Goal: Task Accomplishment & Management: Manage account settings

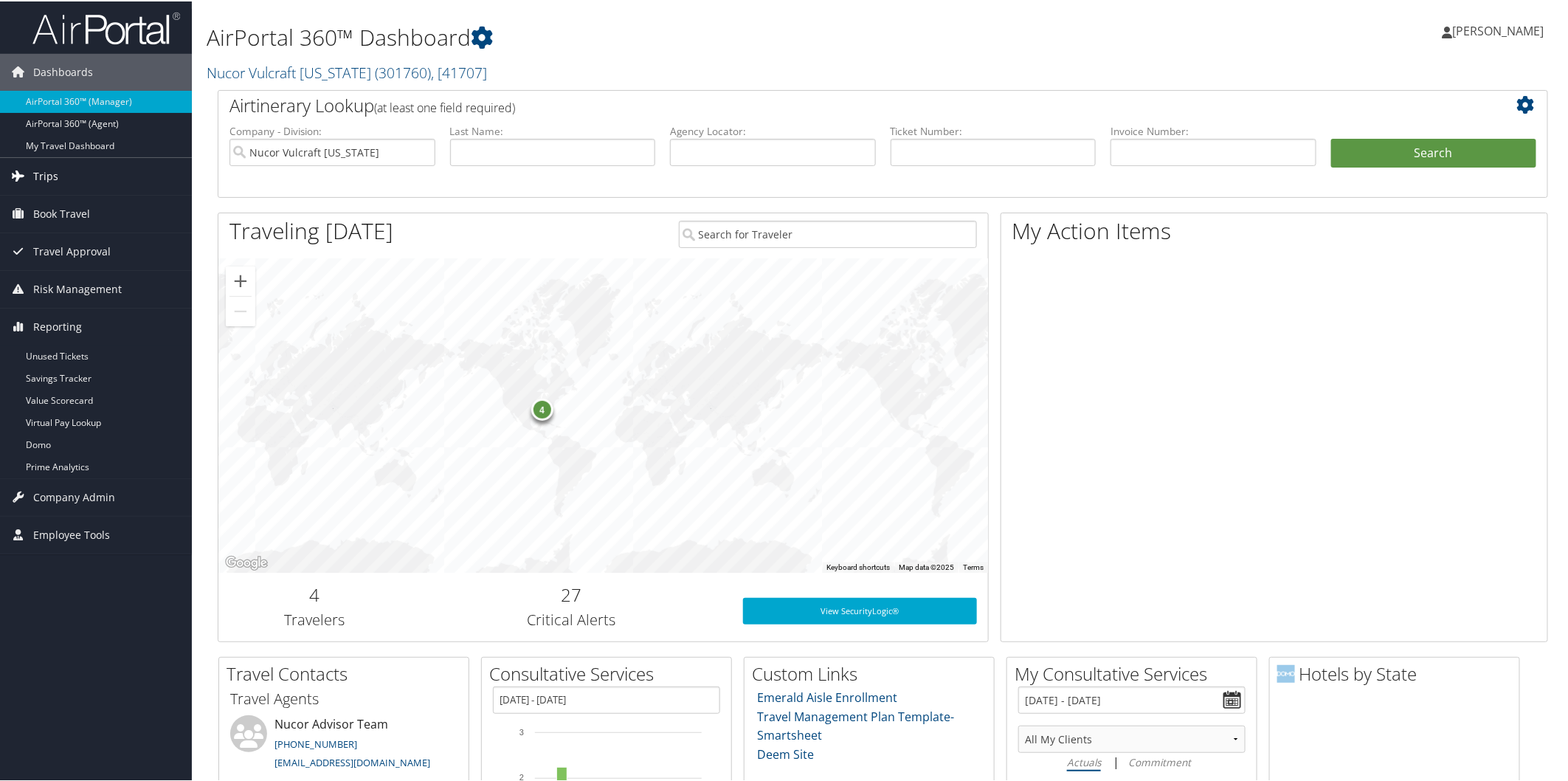
click at [33, 175] on span "Trips" at bounding box center [45, 174] width 25 height 36
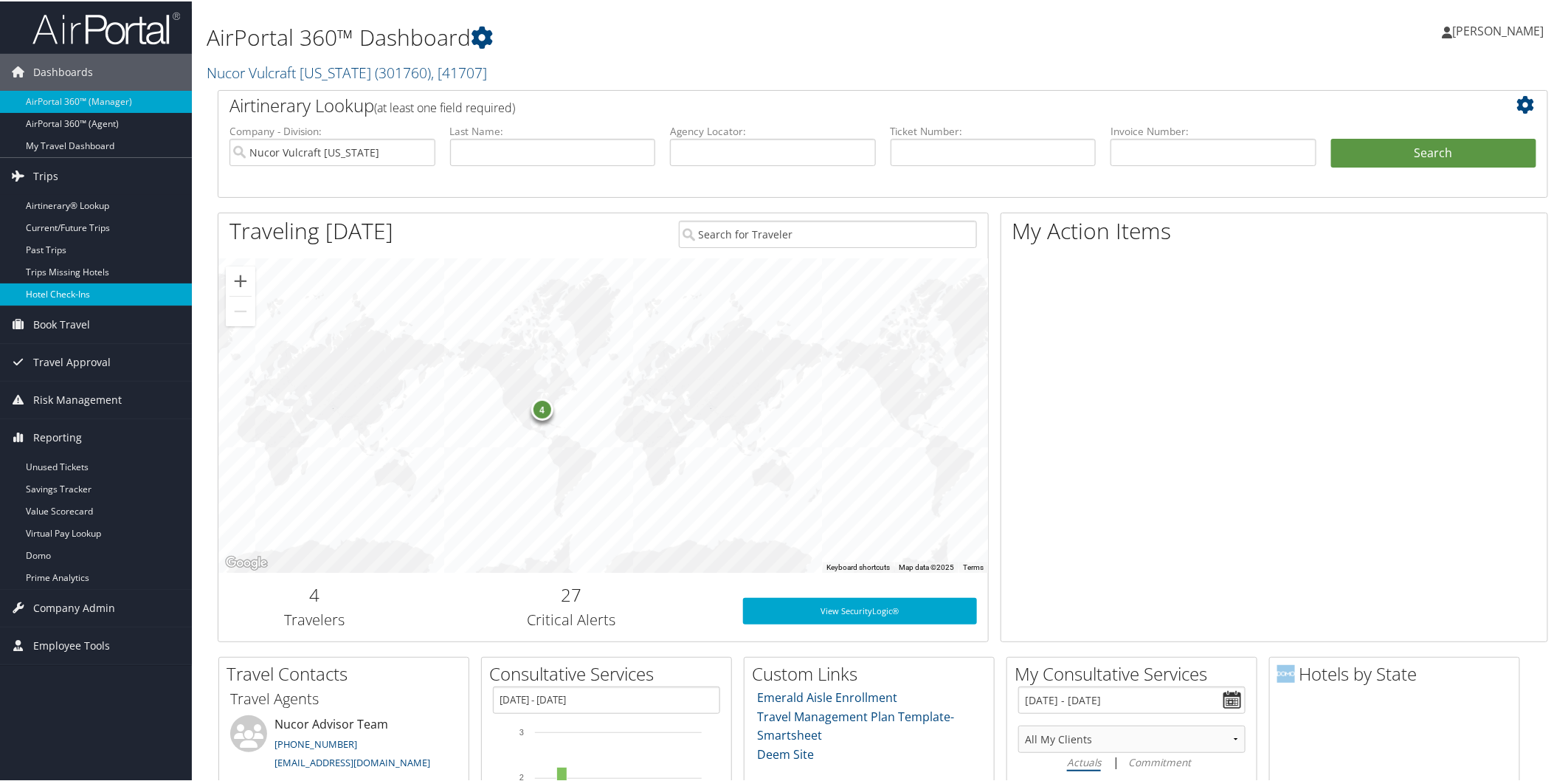
click at [74, 293] on link "Hotel Check-ins" at bounding box center [96, 293] width 192 height 22
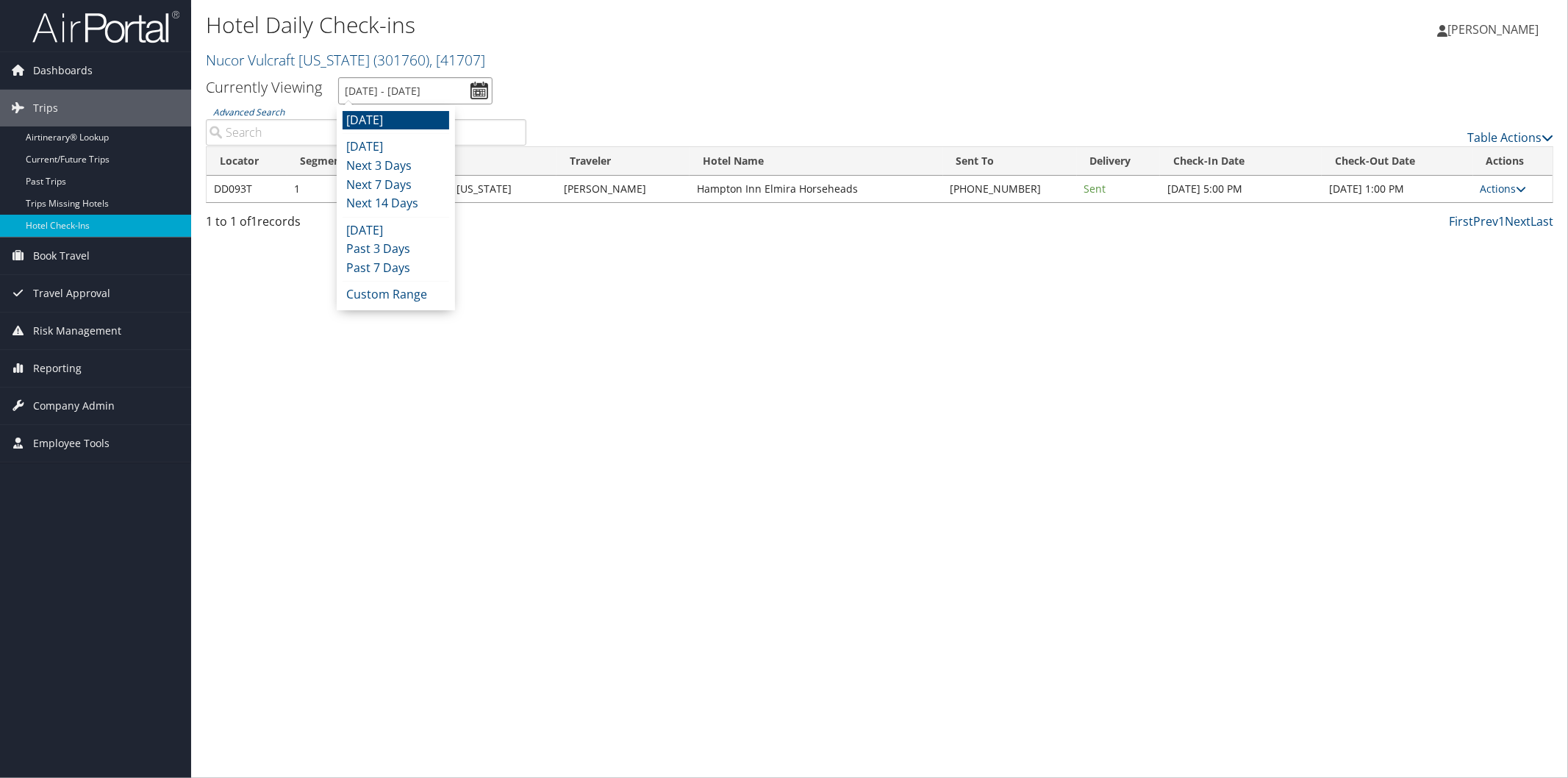
click at [416, 90] on input "9/30/2025 - 9/30/2025" at bounding box center [415, 91] width 154 height 27
click at [376, 150] on li "Today" at bounding box center [395, 146] width 107 height 19
type input "9/29/2025 - 9/29/2025"
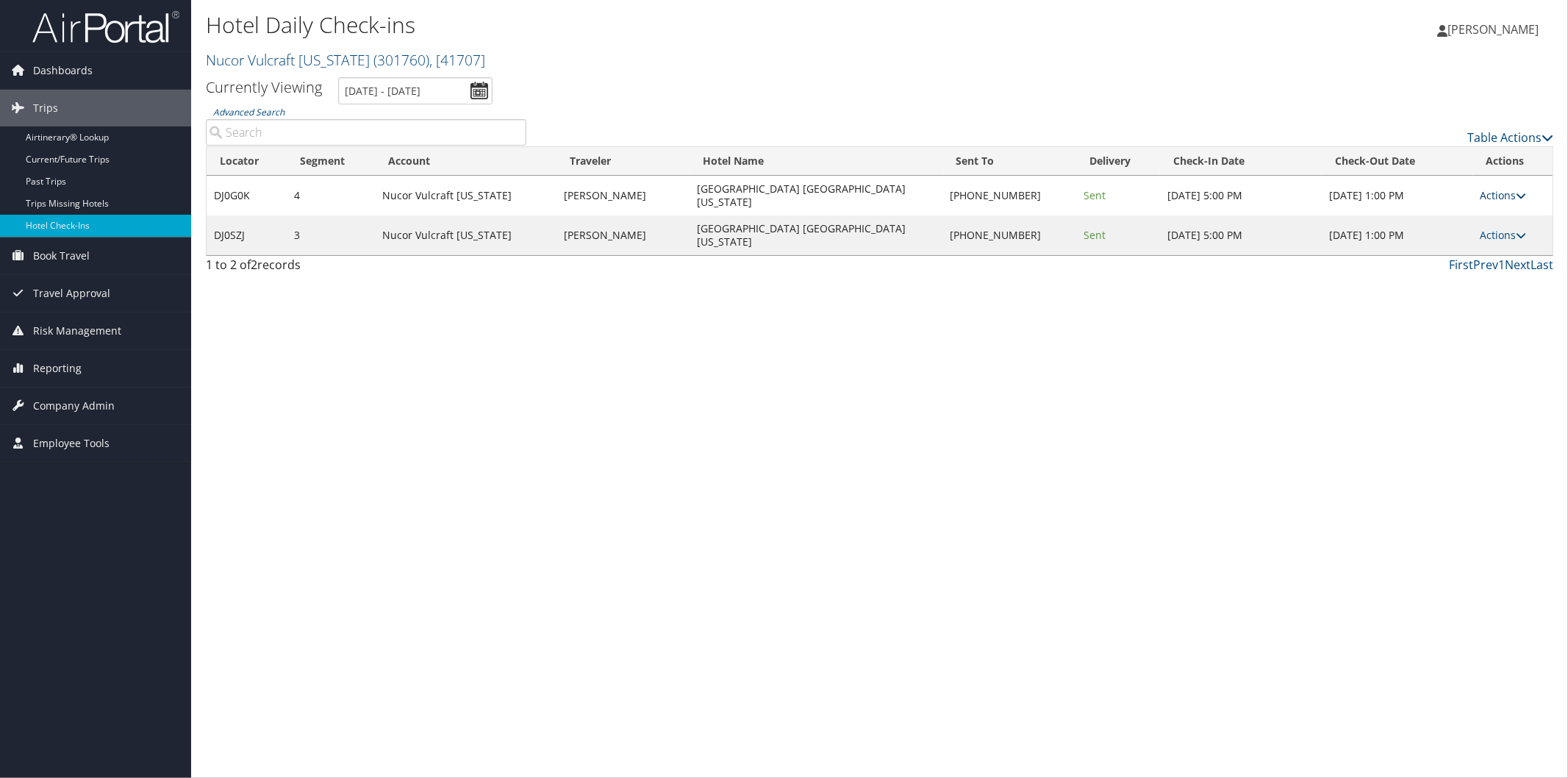
click at [1522, 190] on icon at bounding box center [1521, 195] width 10 height 10
click at [1427, 237] on link "Logs" at bounding box center [1461, 234] width 126 height 25
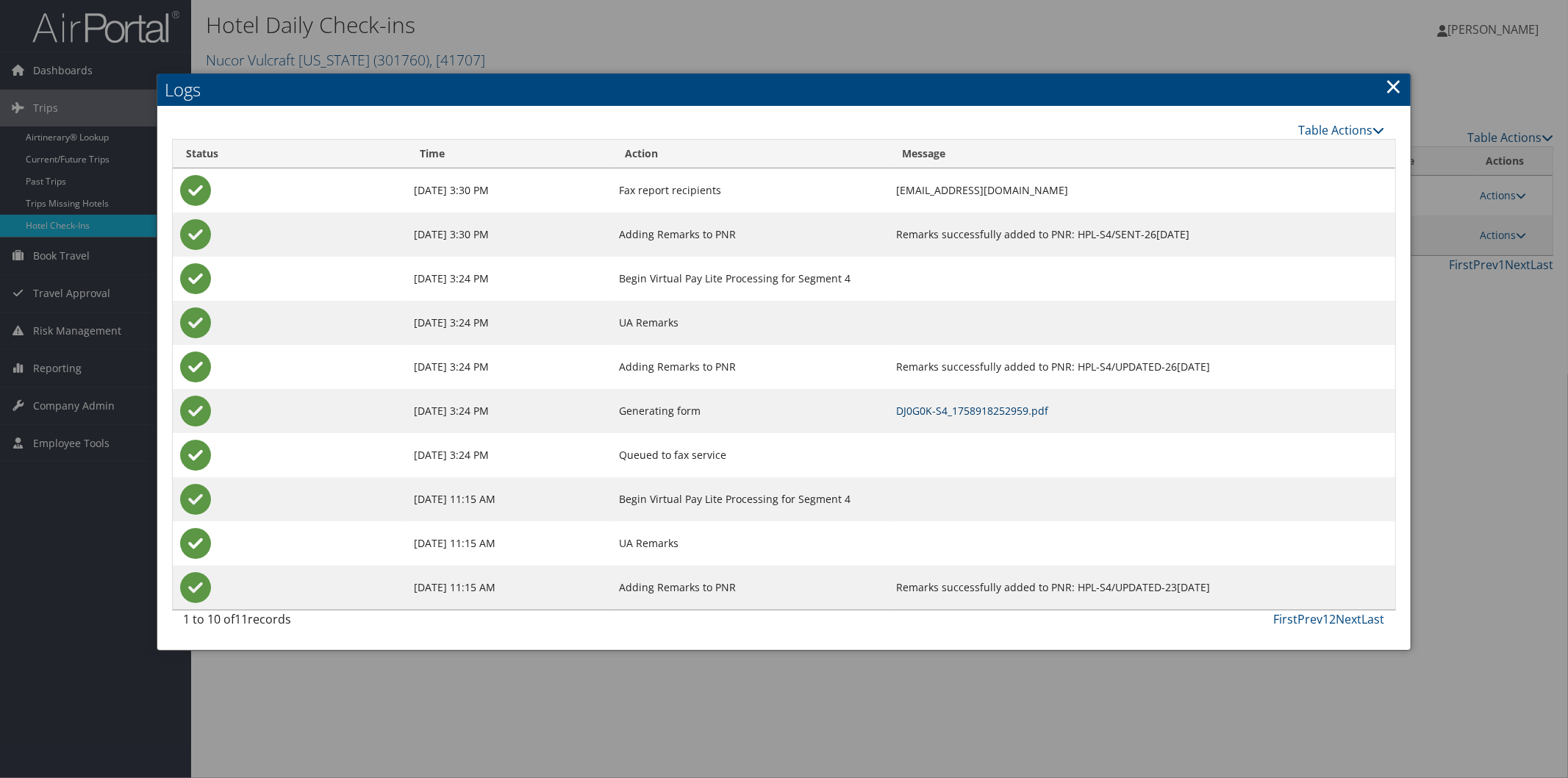
click at [943, 412] on link "DJ0G0K-S4_1758918252959.pdf" at bounding box center [972, 410] width 152 height 14
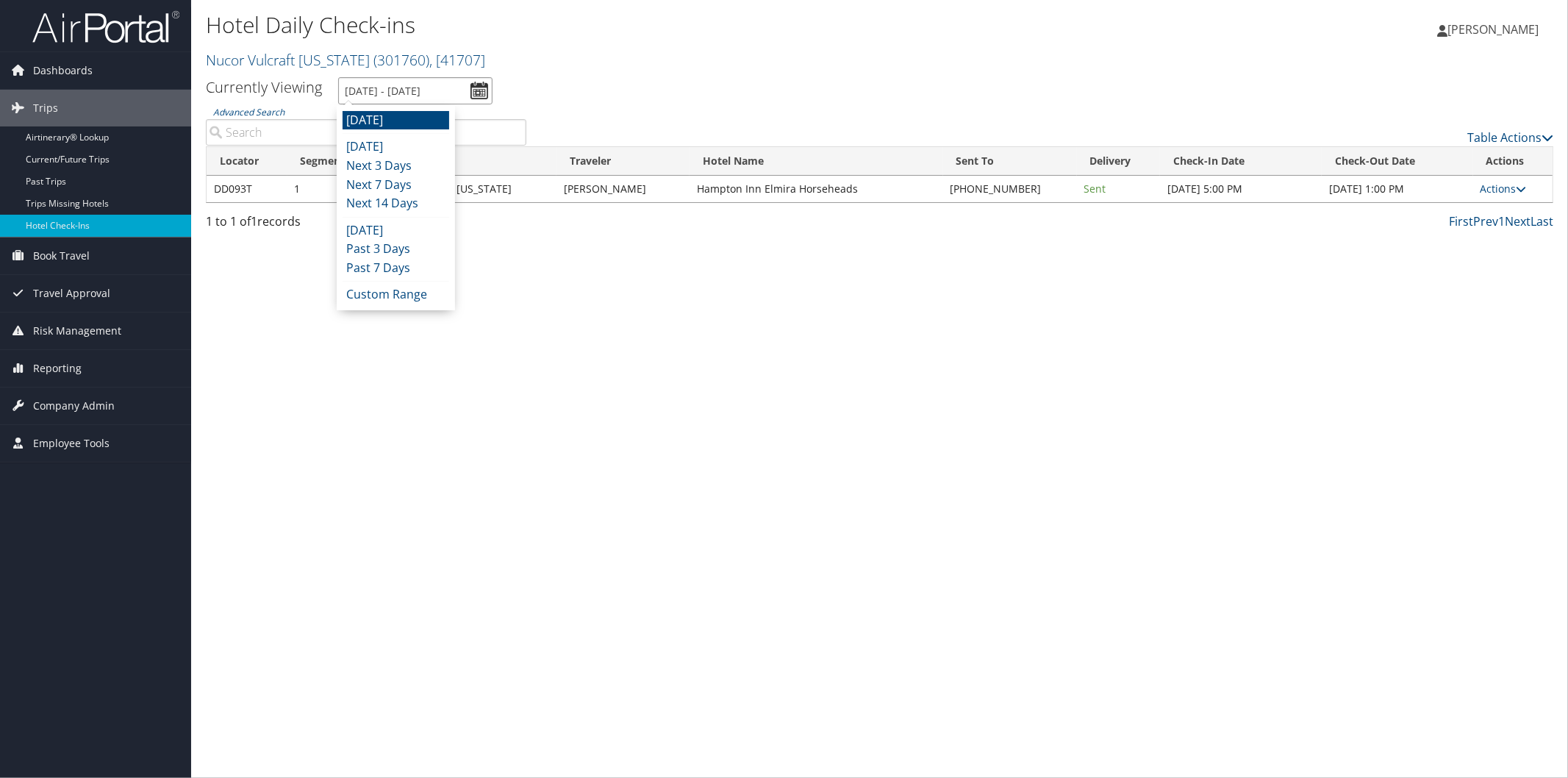
click at [377, 95] on input "9/30/2025 - 9/30/2025" at bounding box center [415, 91] width 154 height 27
click at [373, 147] on li "Today" at bounding box center [395, 146] width 107 height 19
type input "9/29/2025 - 9/29/2025"
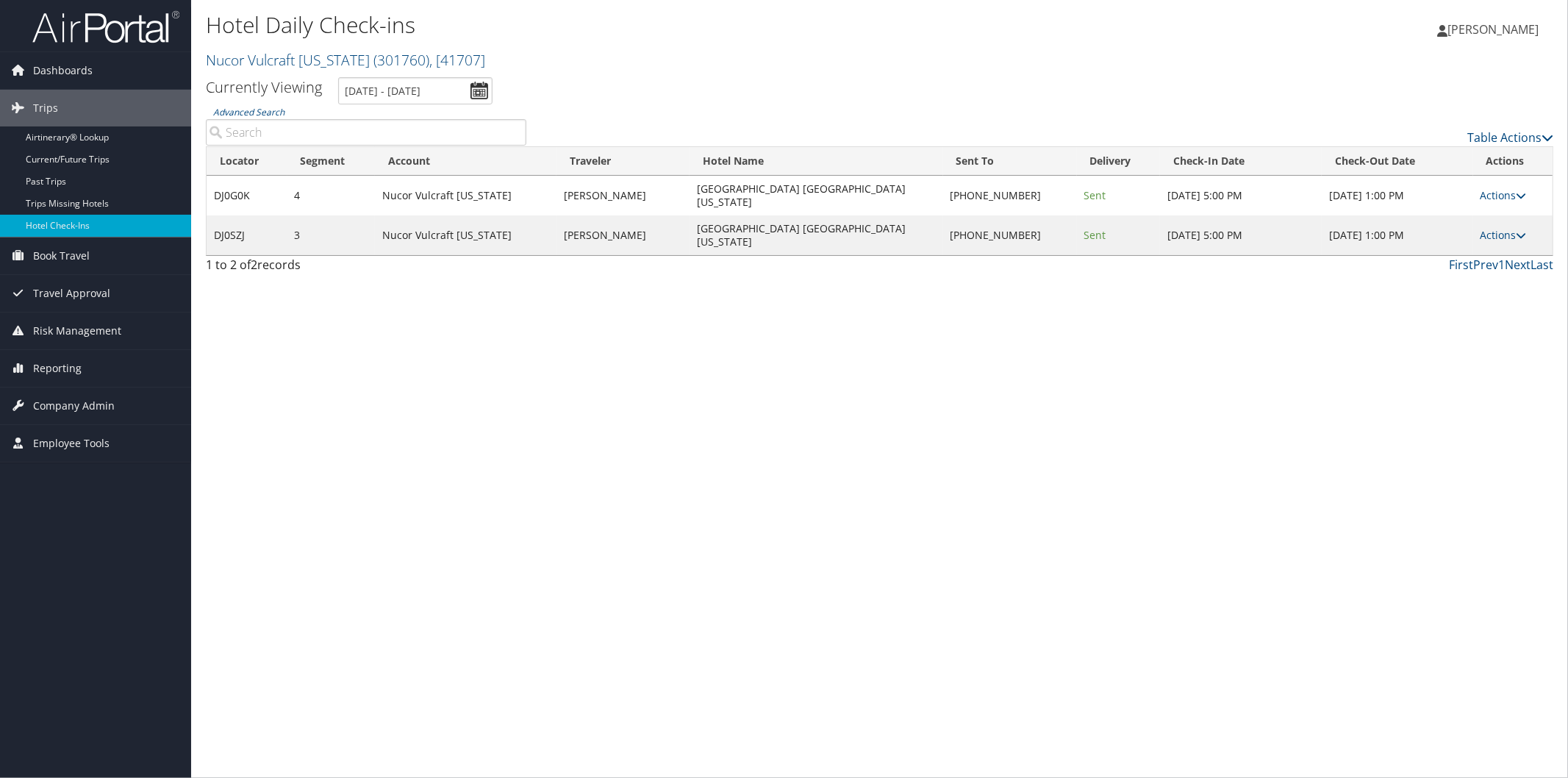
click at [869, 526] on div "Hotel Daily Check-ins Nucor Vulcraft Alabama ( 301760 ) , [ 41707 ] Nucor Vulcr…" at bounding box center [879, 389] width 1377 height 778
click at [1523, 426] on div "Hotel Daily Check-ins Nucor Vulcraft Alabama ( 301760 ) , [ 41707 ] Nucor Vulcr…" at bounding box center [879, 389] width 1377 height 778
click at [1519, 230] on icon at bounding box center [1521, 234] width 10 height 10
click at [1476, 316] on link "View Itinerary" at bounding box center [1461, 311] width 126 height 25
click at [268, 55] on link "Nucor Vulcraft Alabama ( 301760 ) , [ 41707 ]" at bounding box center [345, 60] width 280 height 20
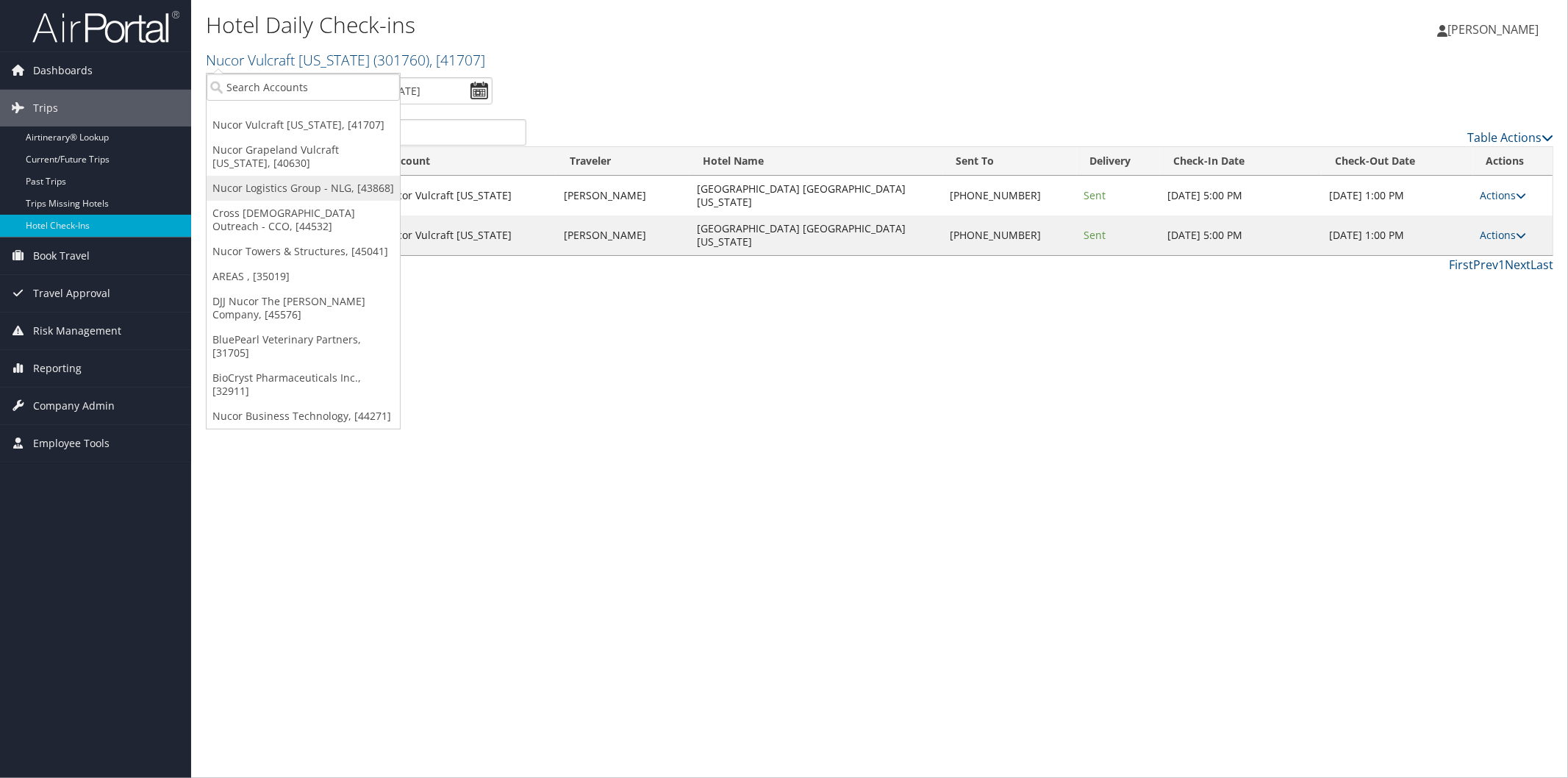
click at [274, 188] on link "Nucor Logistics Group - NLG, [43868]" at bounding box center [303, 187] width 193 height 25
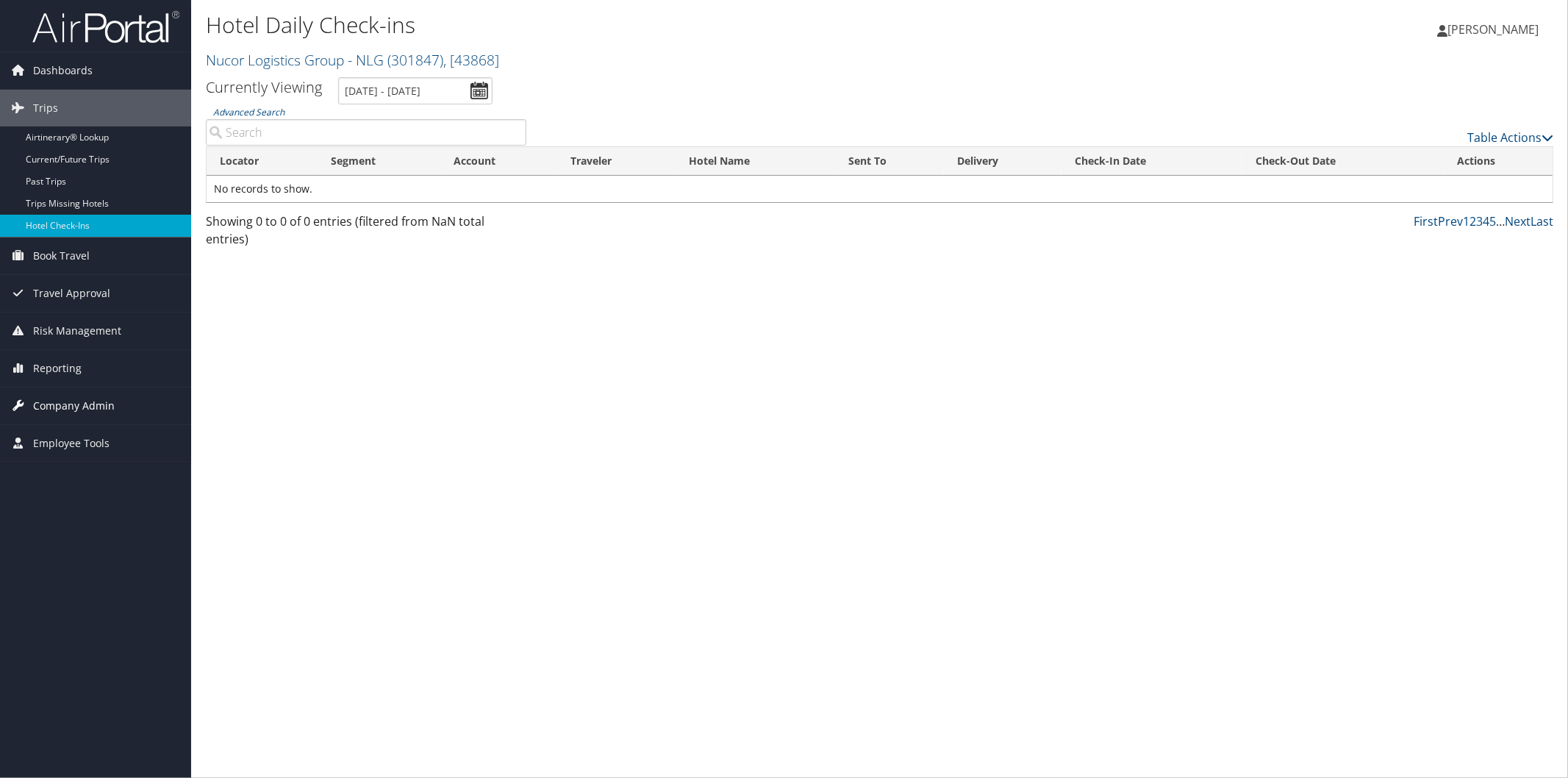
click at [78, 404] on span "Company Admin" at bounding box center [74, 405] width 81 height 36
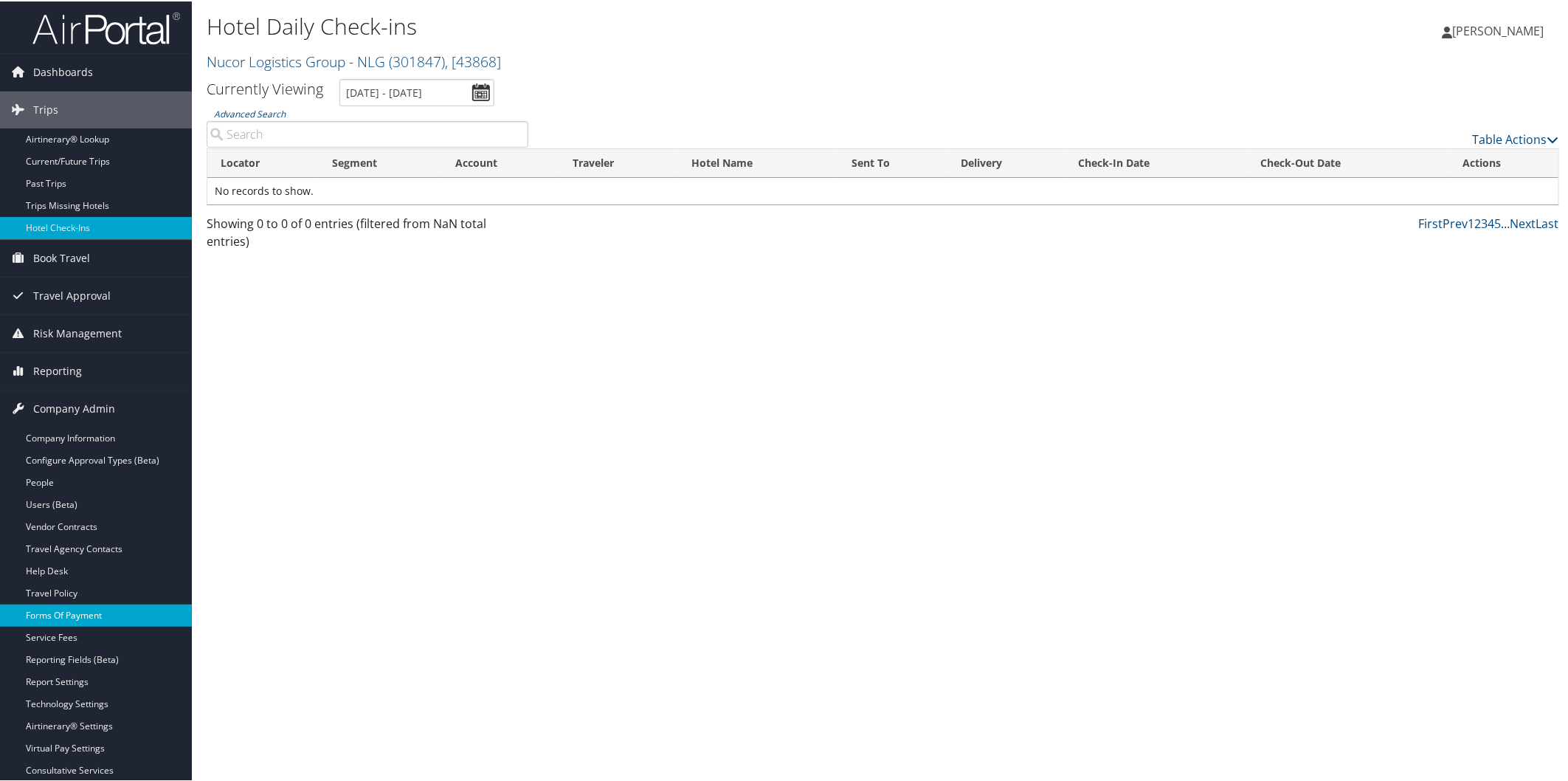
click at [94, 605] on link "Forms Of Payment" at bounding box center [96, 614] width 192 height 22
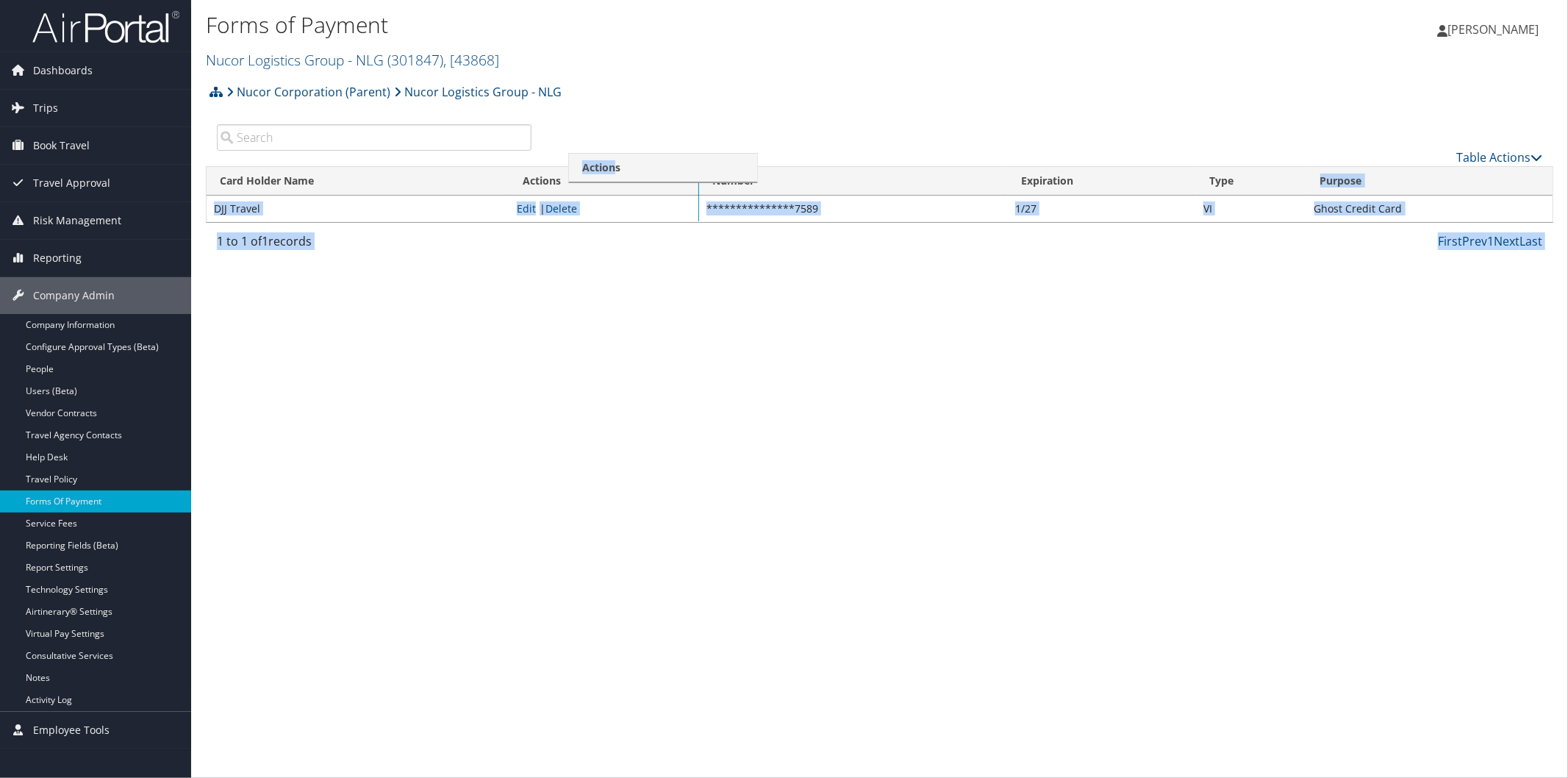
drag, startPoint x: 1408, startPoint y: 185, endPoint x: 612, endPoint y: 172, distance: 796.1
drag, startPoint x: 612, startPoint y: 172, endPoint x: 1156, endPoint y: 356, distance: 574.3
click at [1156, 356] on div "Forms of Payment Nucor Logistics Group - NLG ( 301847 ) , [ 43868 ] Nucor Logis…" at bounding box center [879, 389] width 1377 height 778
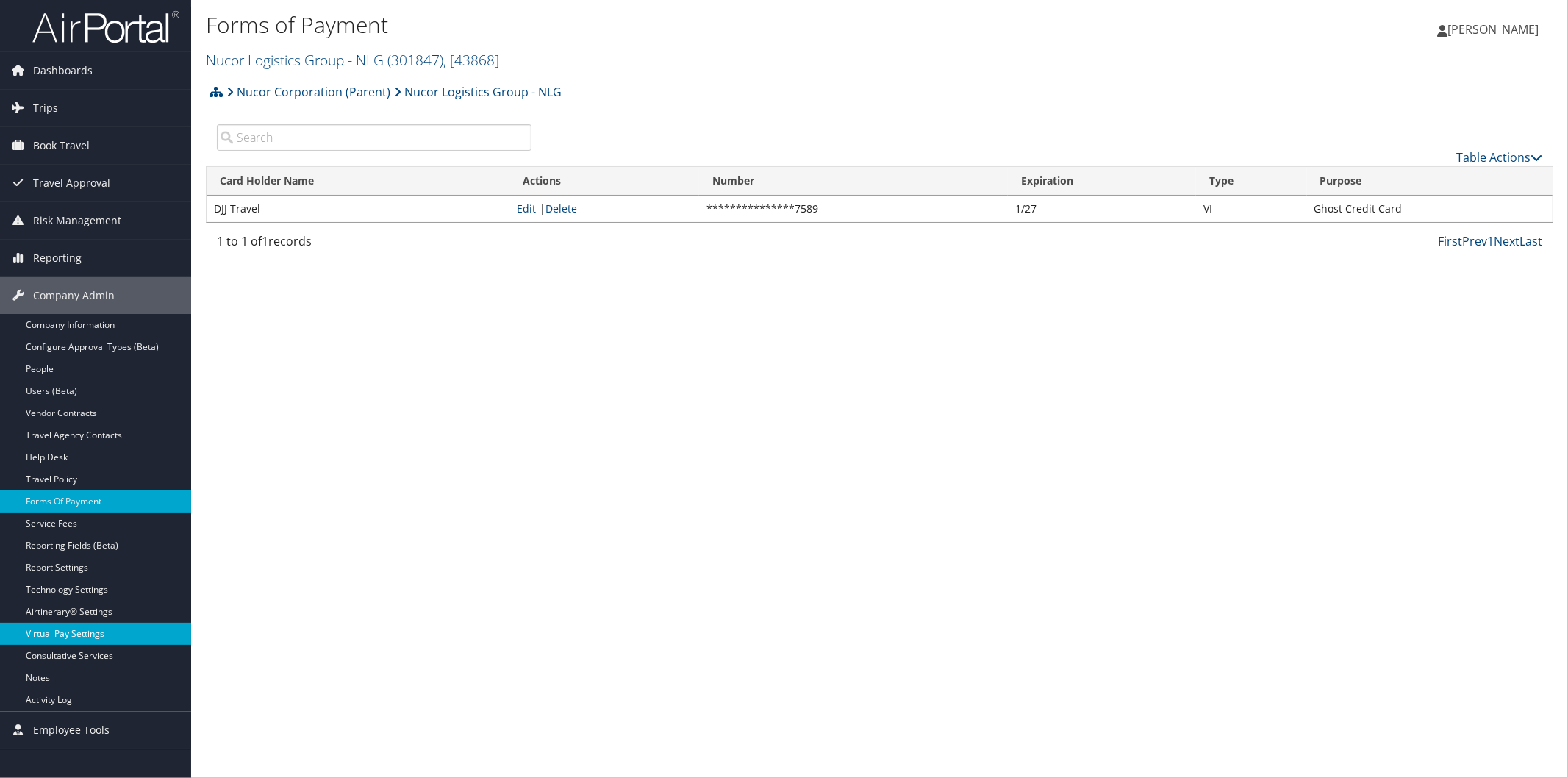
drag, startPoint x: 1048, startPoint y: 379, endPoint x: 89, endPoint y: 632, distance: 991.8
click at [89, 632] on link "Virtual Pay Settings" at bounding box center [95, 634] width 191 height 22
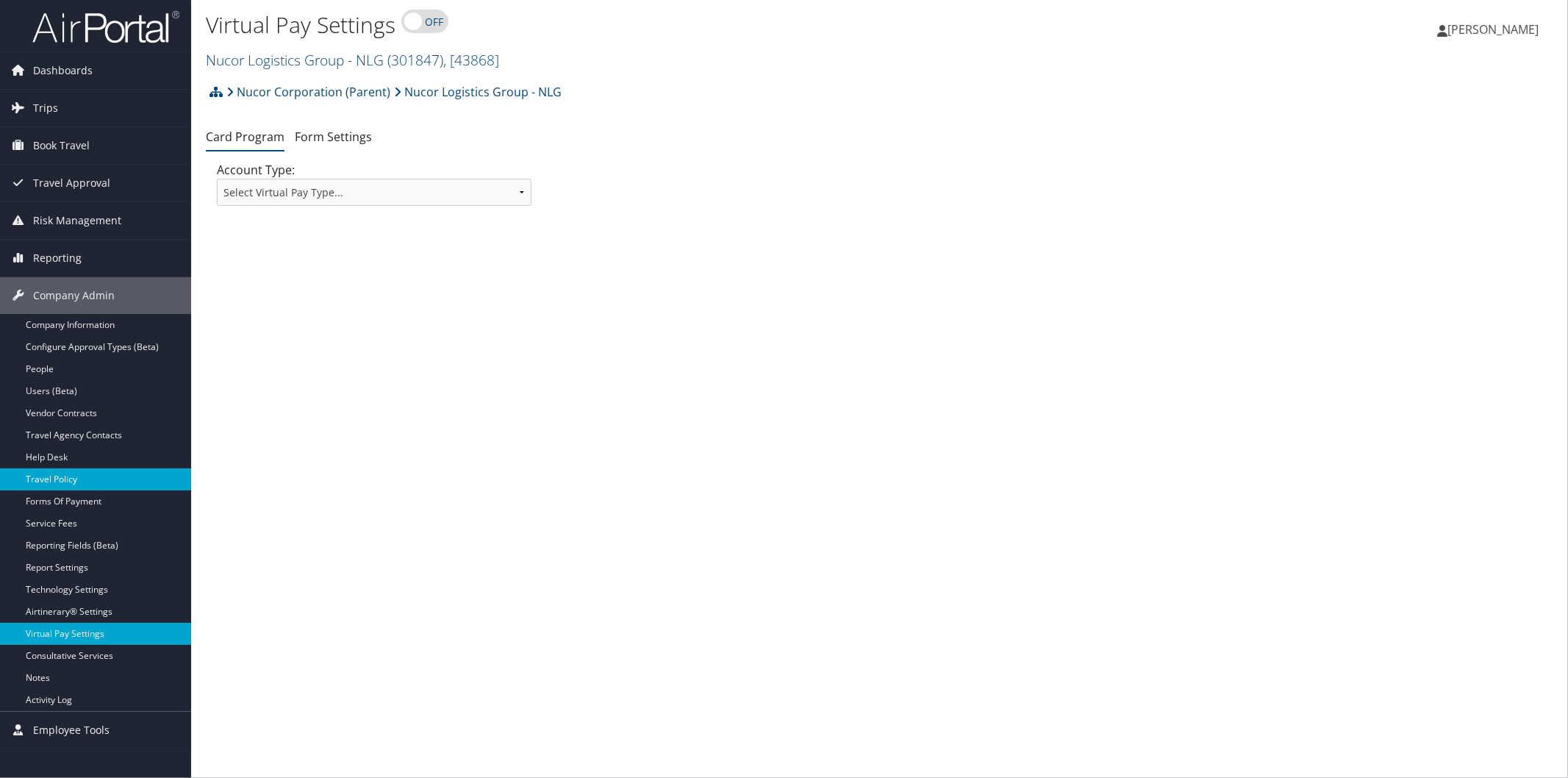
click at [74, 475] on link "Travel Policy" at bounding box center [95, 479] width 191 height 22
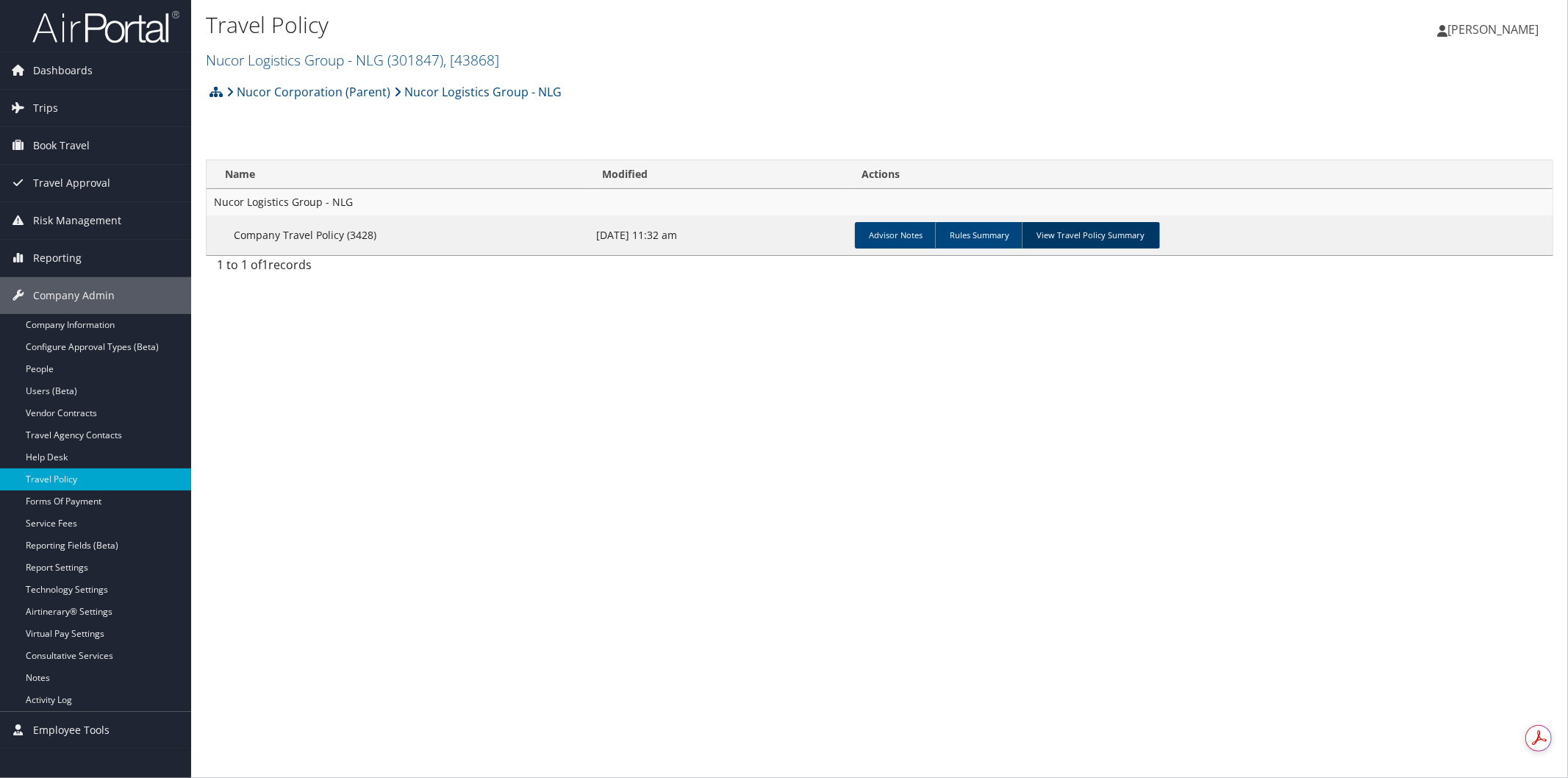
click at [1054, 243] on link "View Travel Policy Summary" at bounding box center [1090, 234] width 138 height 26
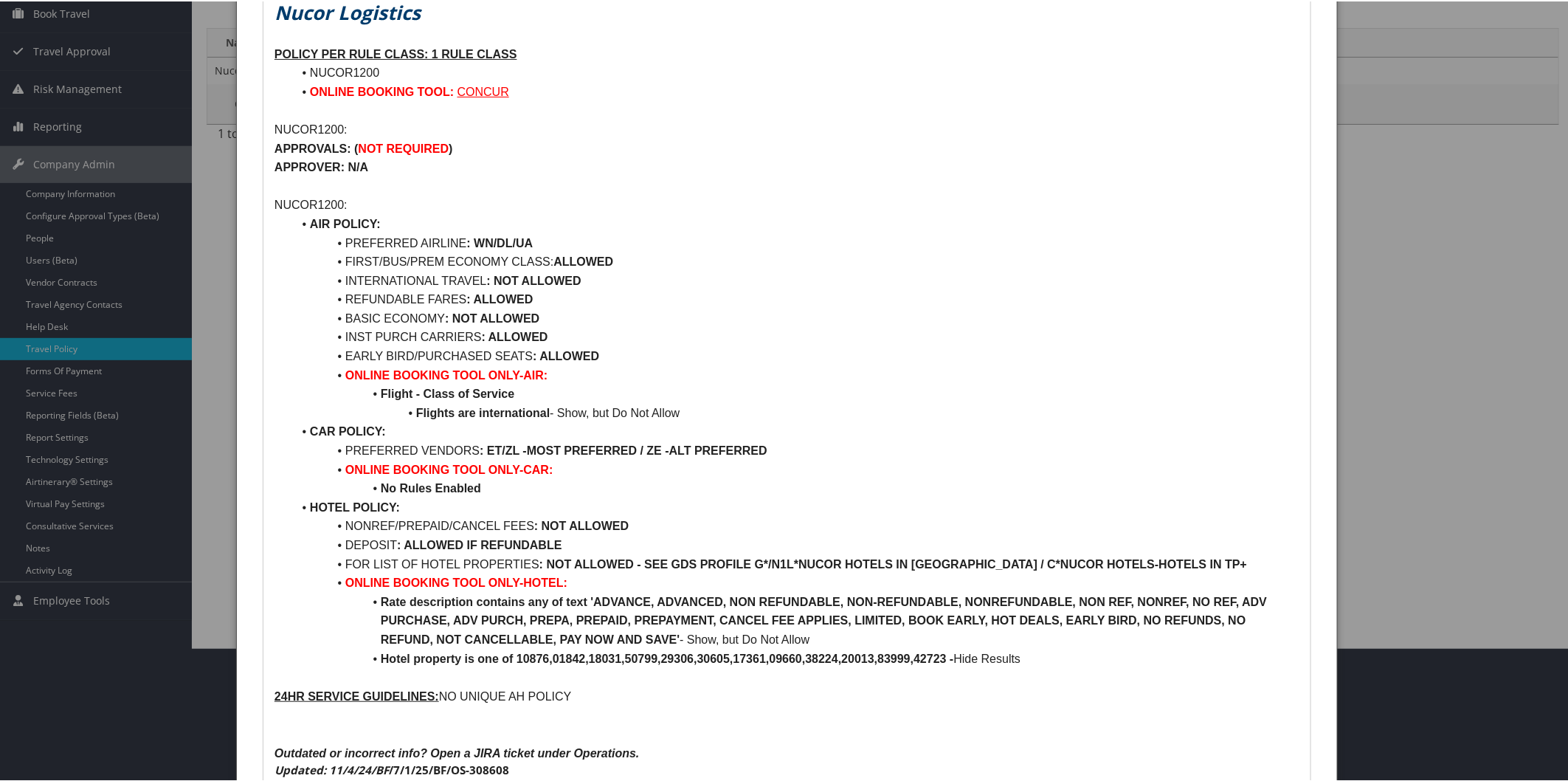
scroll to position [172, 0]
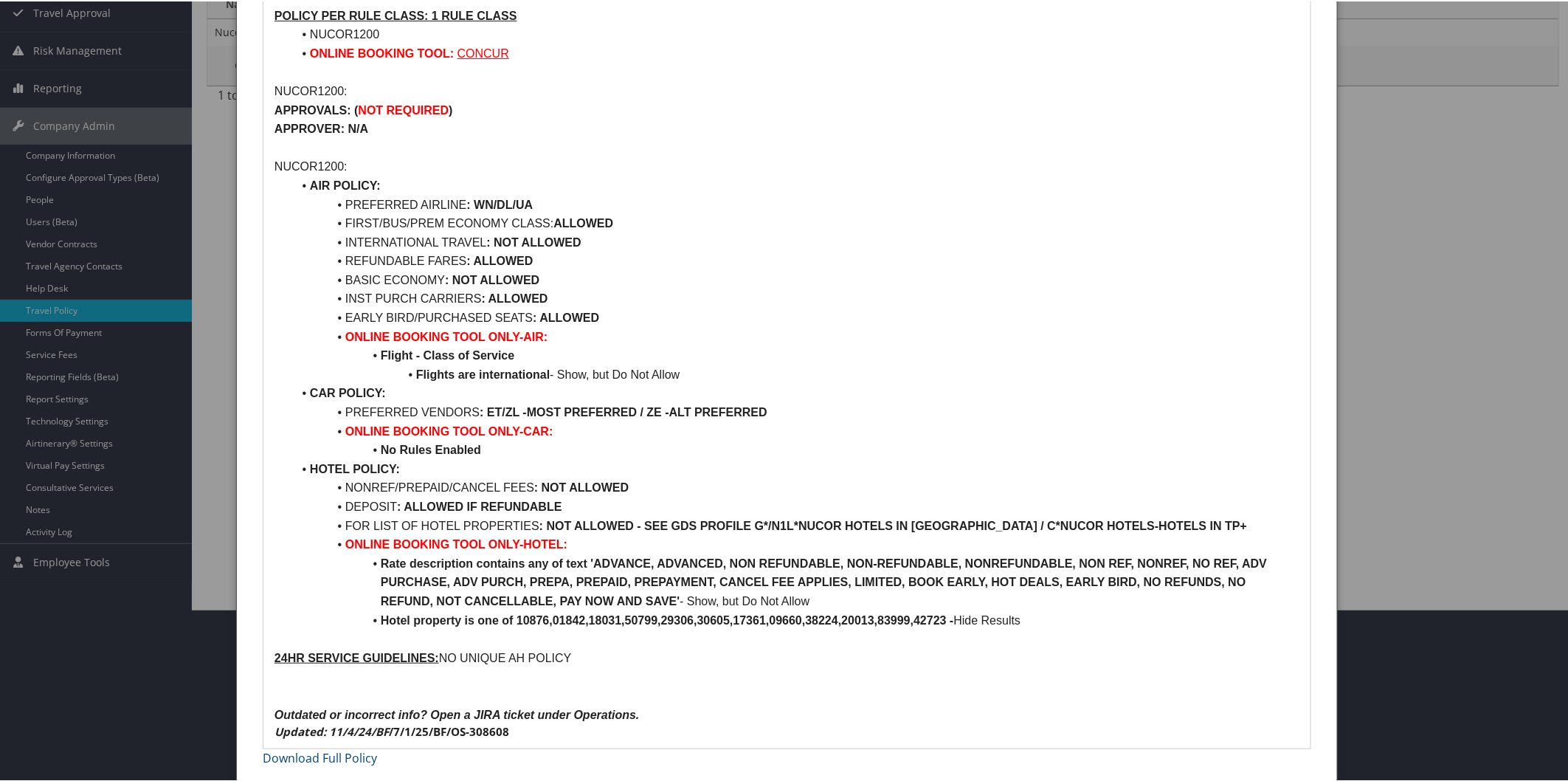
click at [1369, 342] on div at bounding box center [787, 390] width 1574 height 781
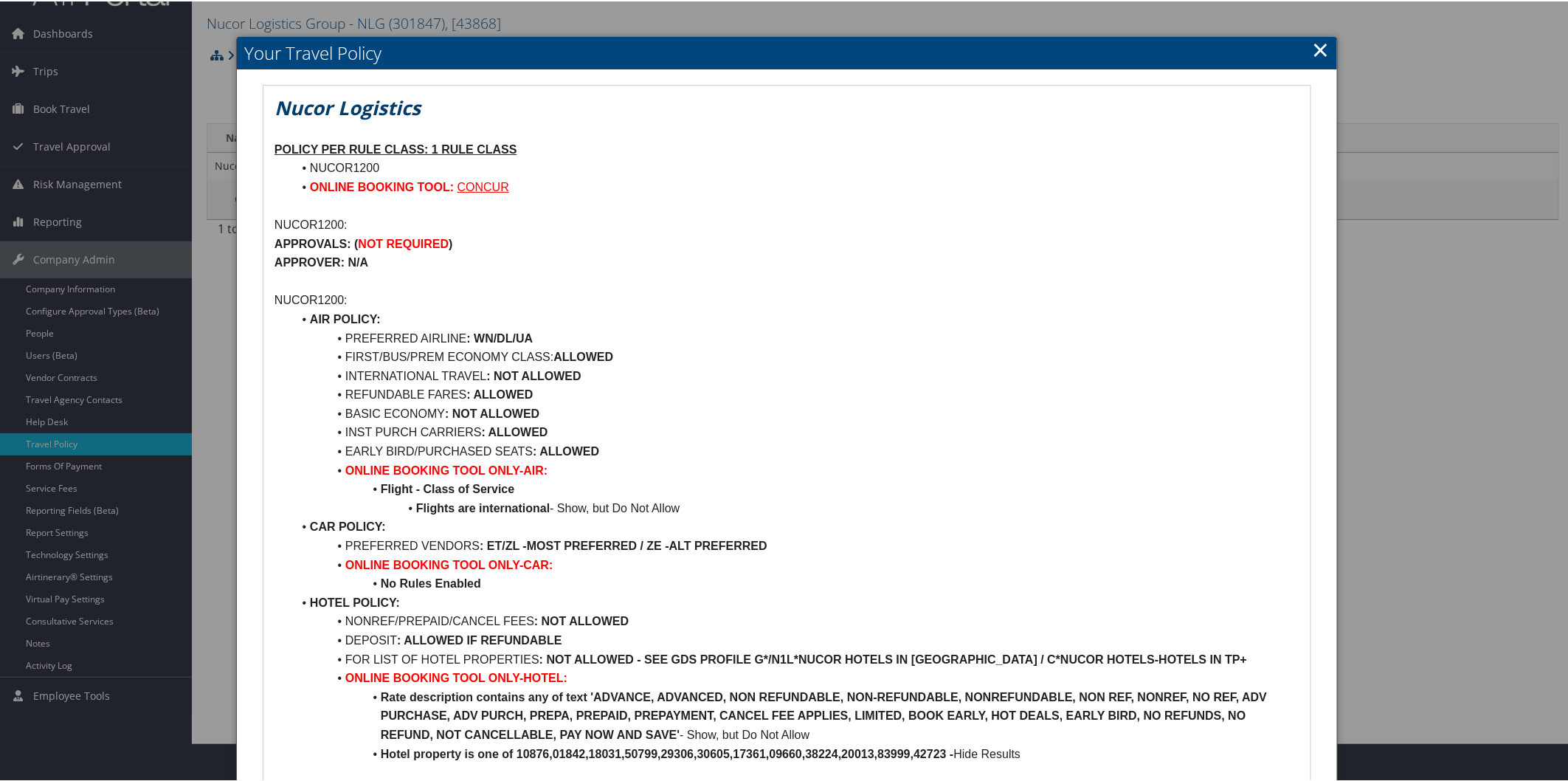
scroll to position [0, 0]
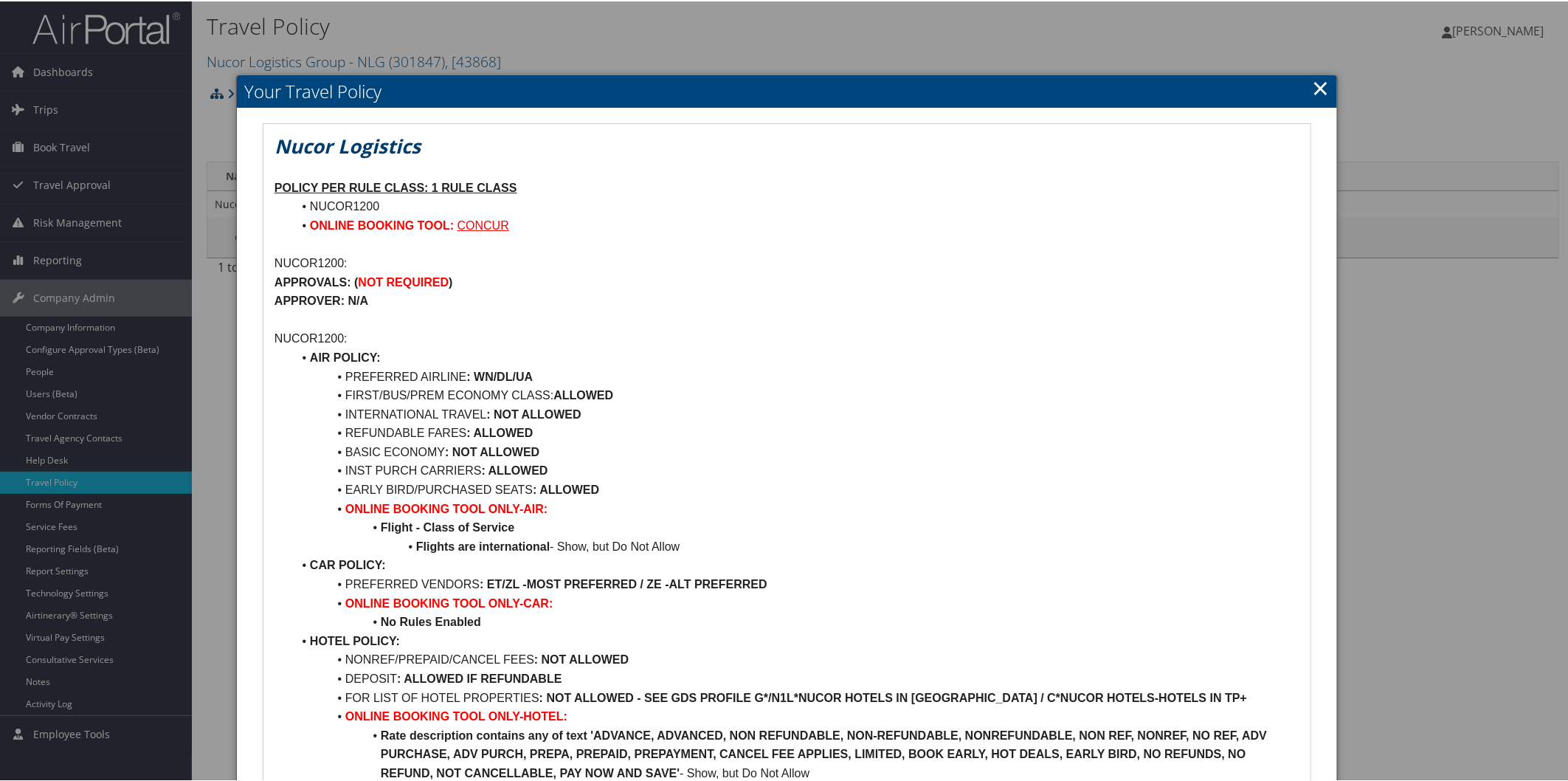
click at [1316, 84] on link "×" at bounding box center [1320, 87] width 17 height 30
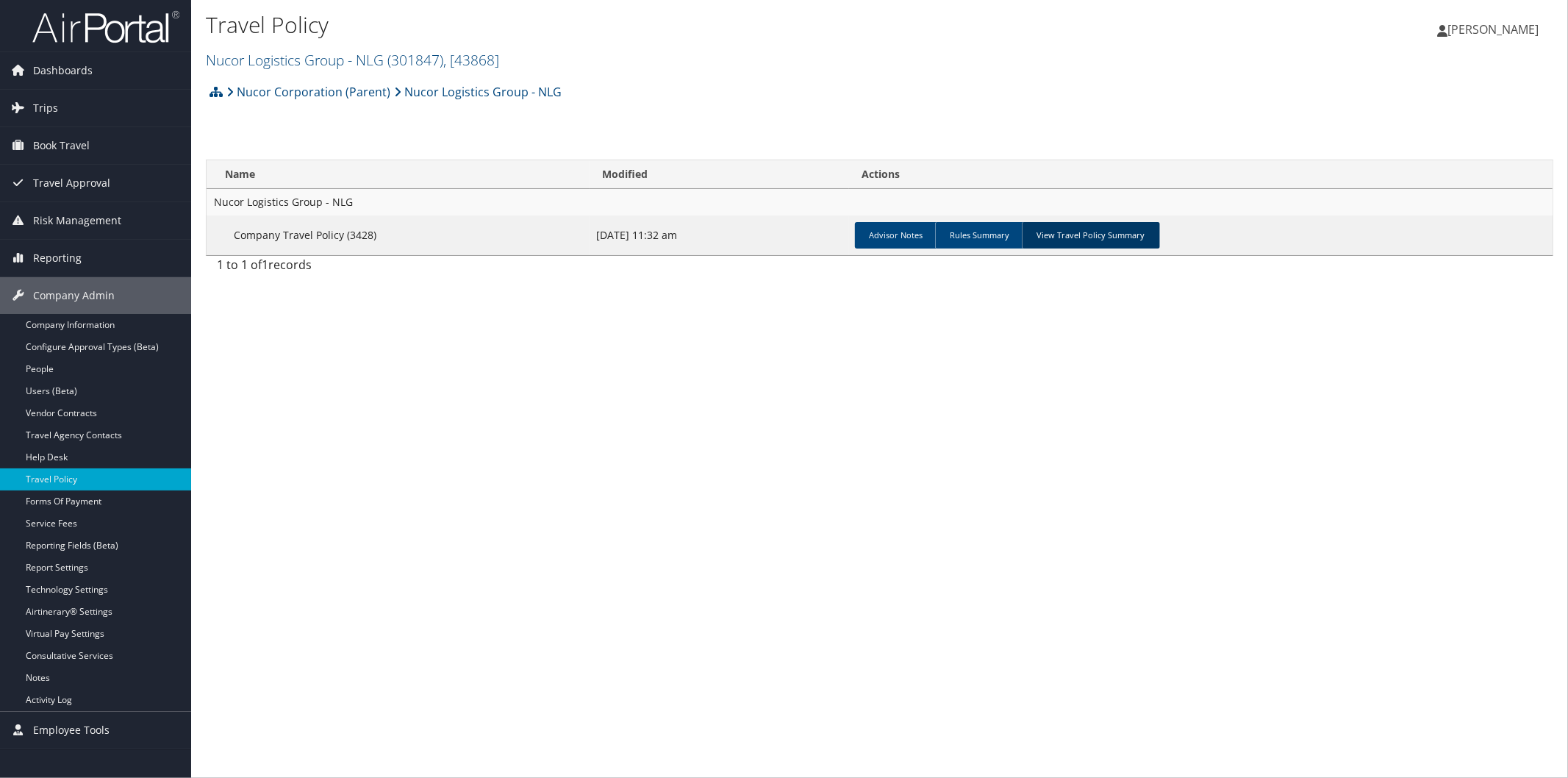
click at [1106, 237] on link "View Travel Policy Summary" at bounding box center [1090, 234] width 138 height 26
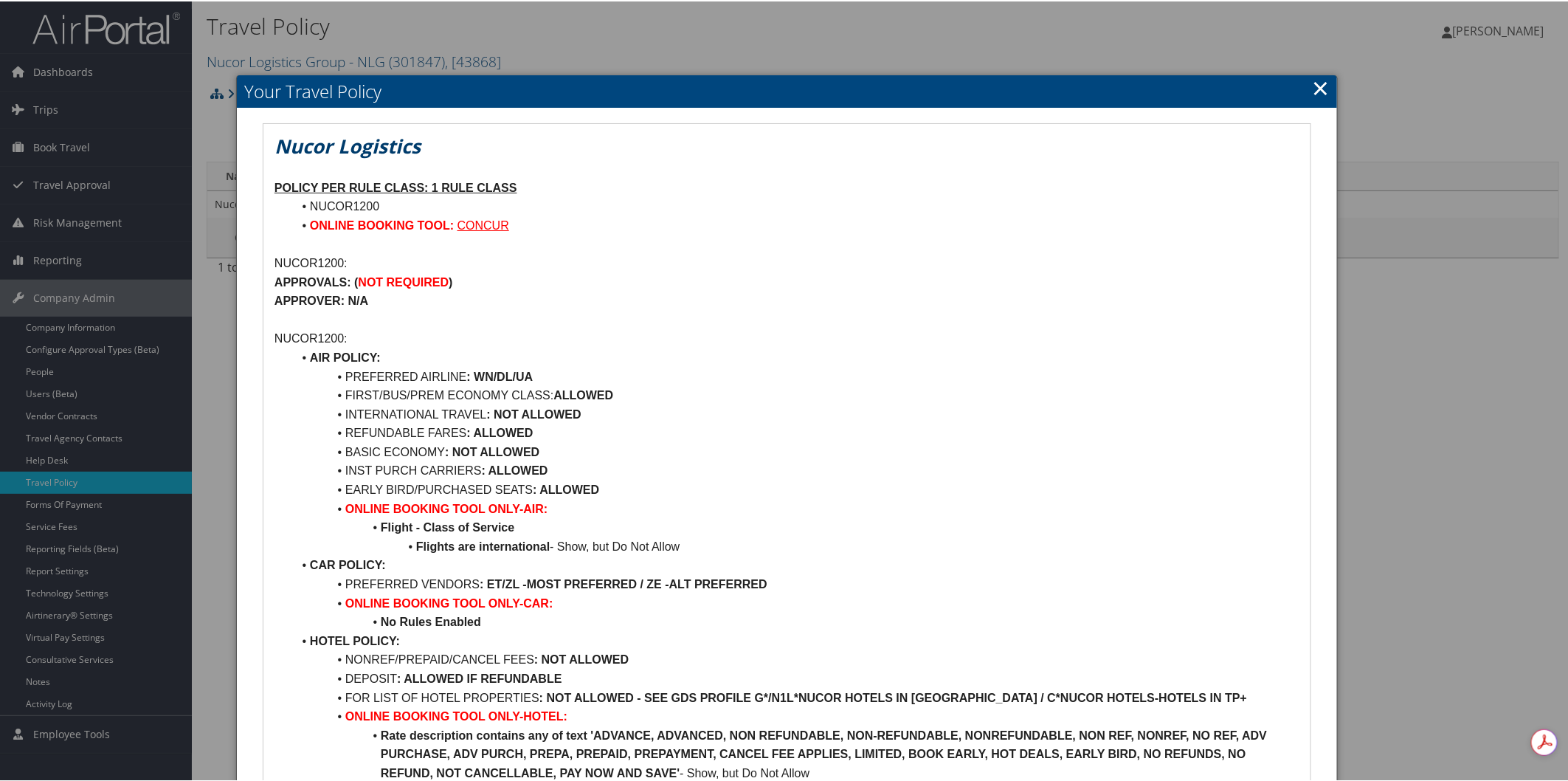
click at [1312, 94] on link "×" at bounding box center [1320, 87] width 17 height 30
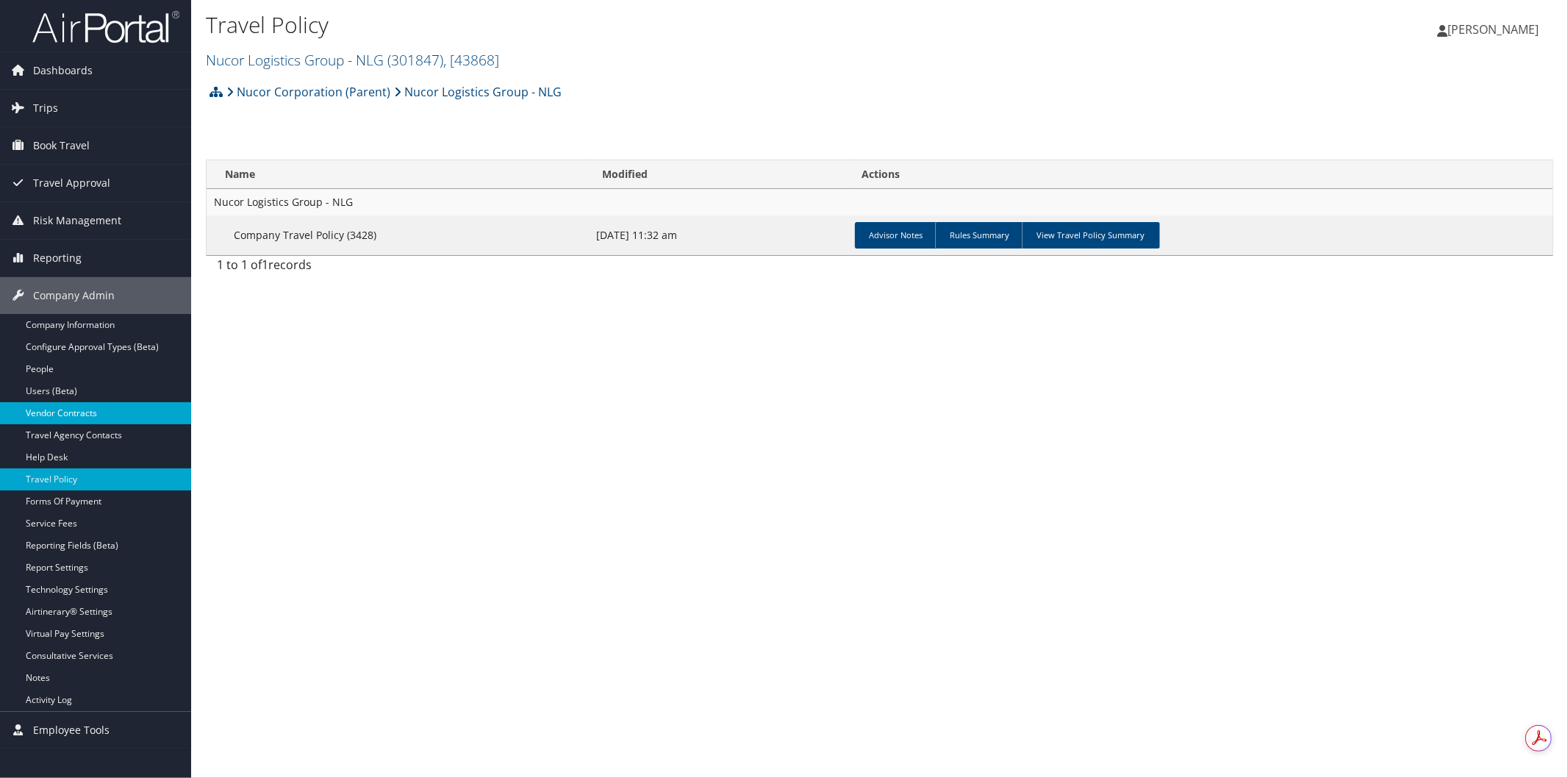
click at [103, 408] on link "Vendor Contracts" at bounding box center [95, 413] width 191 height 22
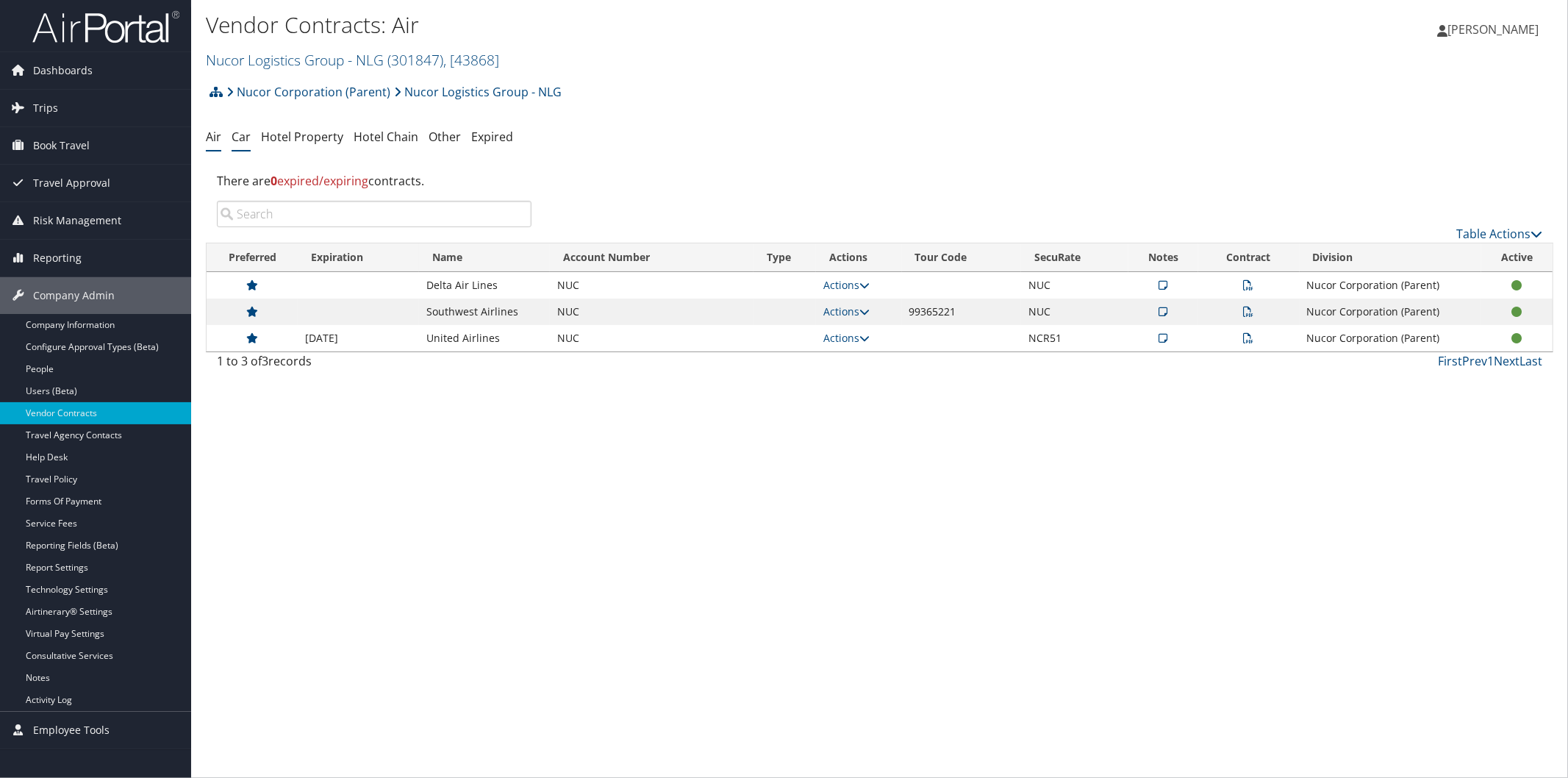
click at [242, 133] on link "Car" at bounding box center [240, 136] width 19 height 16
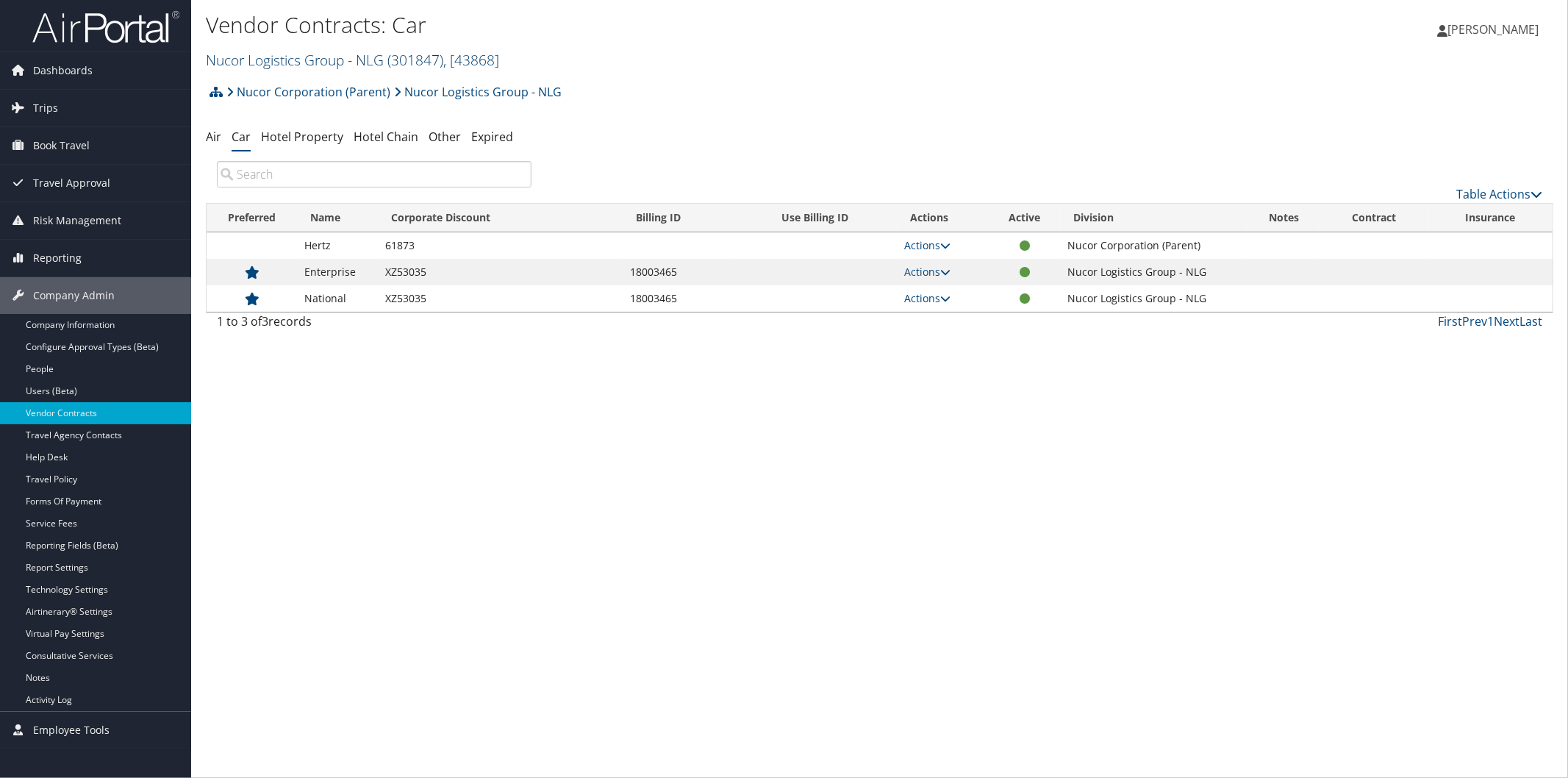
click at [276, 62] on link "Nucor Logistics Group - NLG ( 301847 ) , [ 43868 ]" at bounding box center [352, 60] width 293 height 20
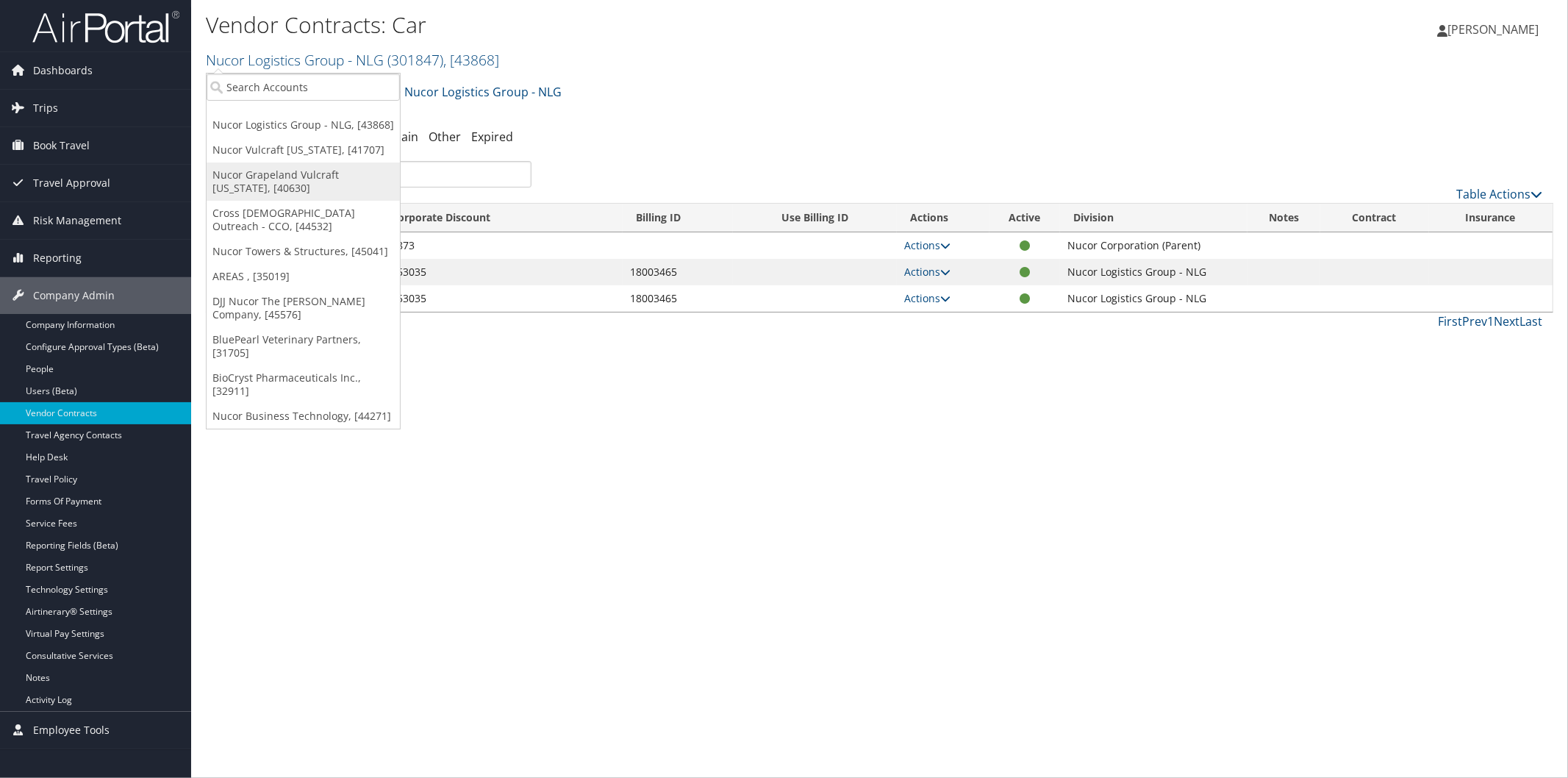
click at [276, 170] on link "Nucor Grapeland Vulcraft [US_STATE], [40630]" at bounding box center [303, 182] width 193 height 38
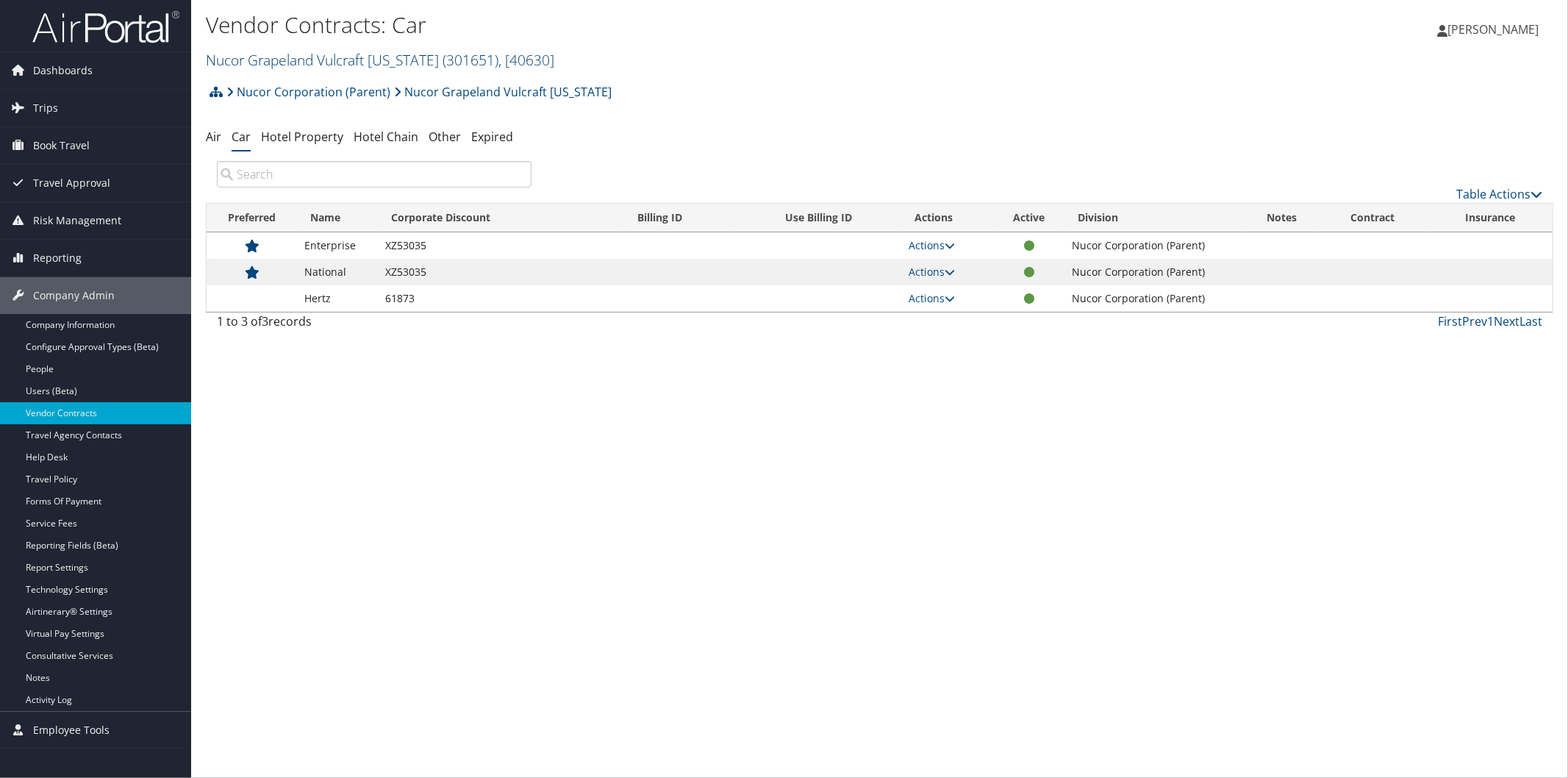
click at [285, 57] on link "Nucor Grapeland Vulcraft [US_STATE] ( 301651 ) , [ 40630 ]" at bounding box center [380, 60] width 348 height 20
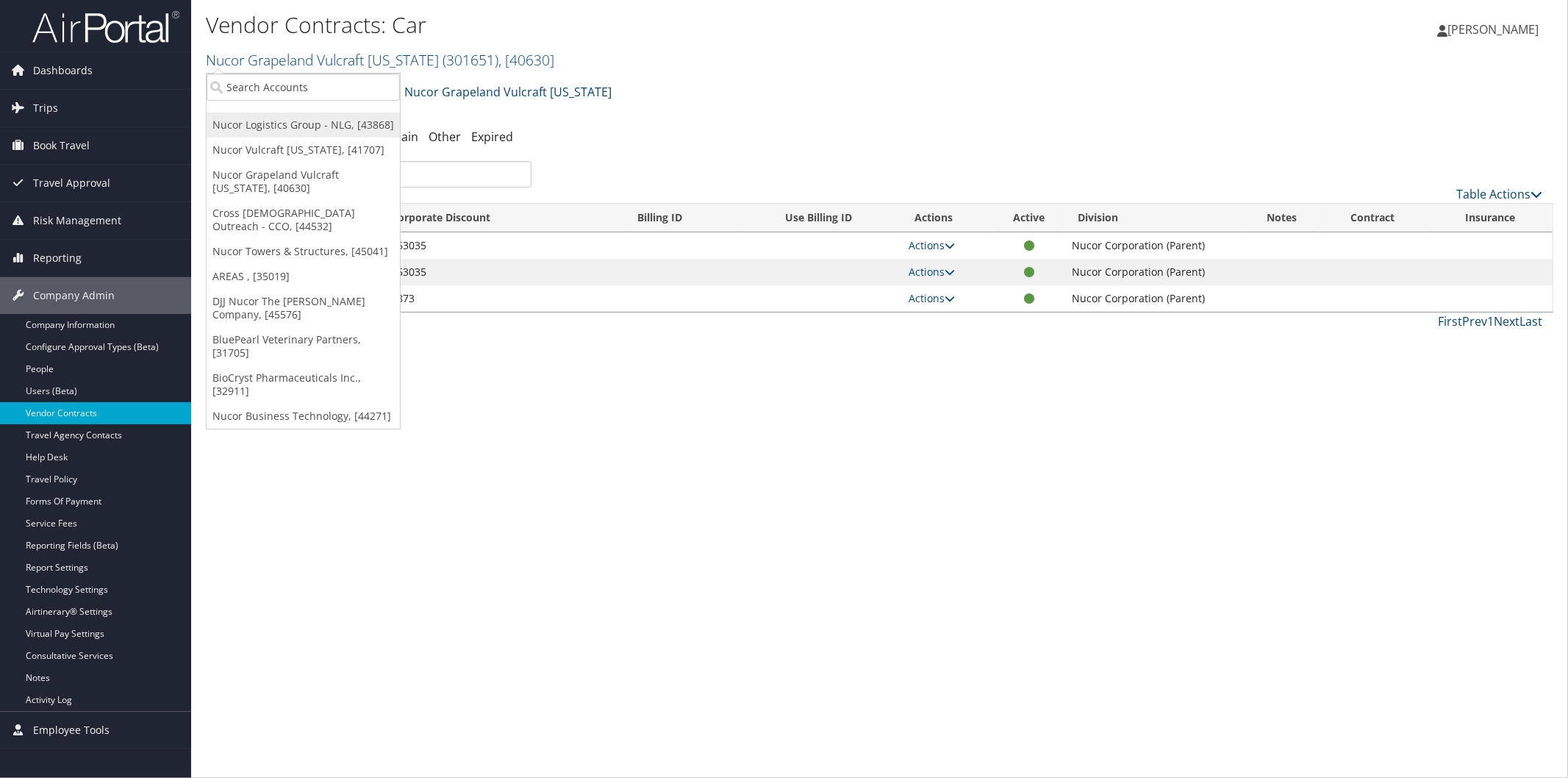
click at [303, 121] on link "Nucor Logistics Group - NLG, [43868]" at bounding box center [303, 125] width 193 height 25
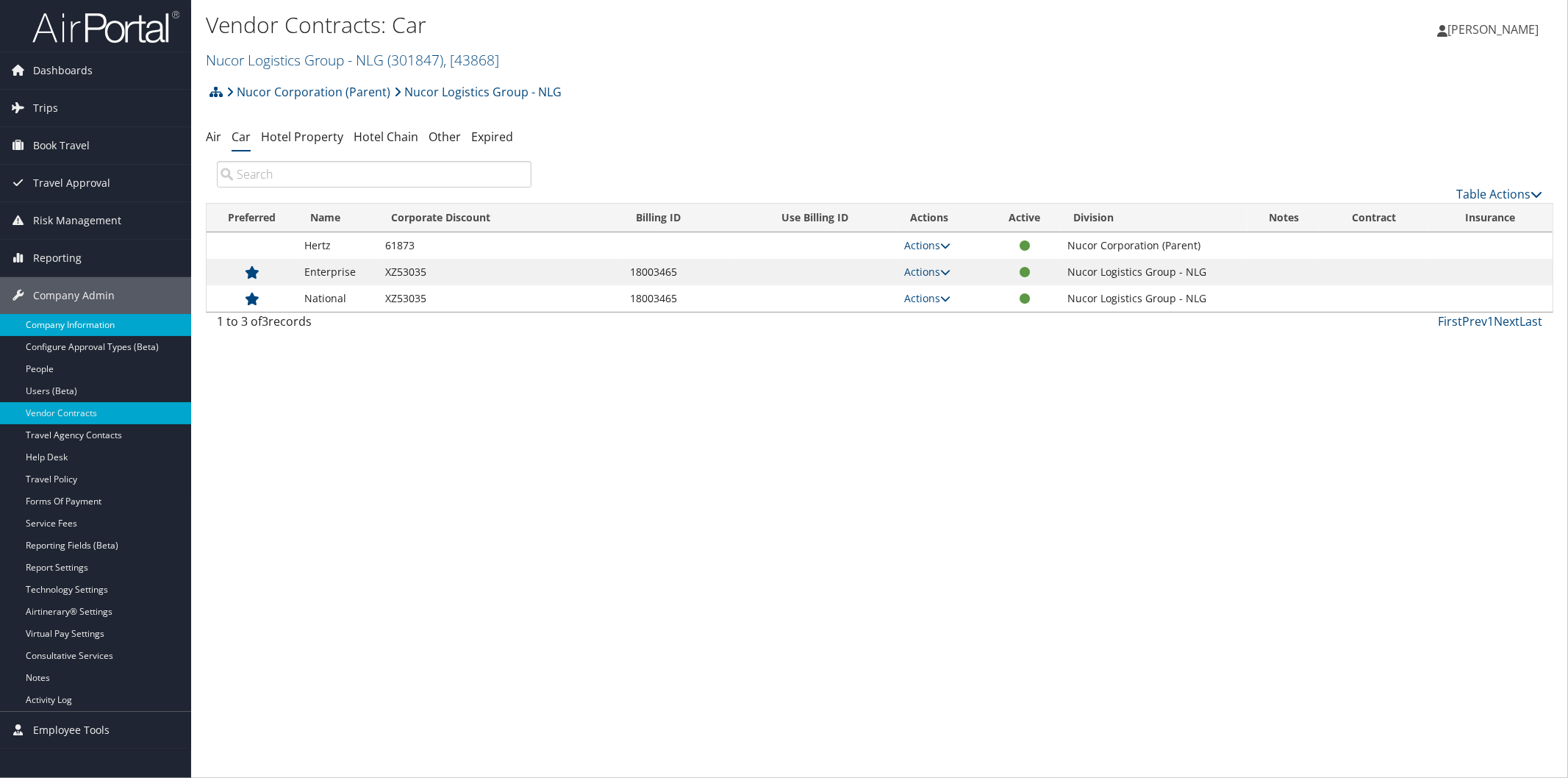
click at [57, 327] on link "Company Information" at bounding box center [95, 325] width 191 height 22
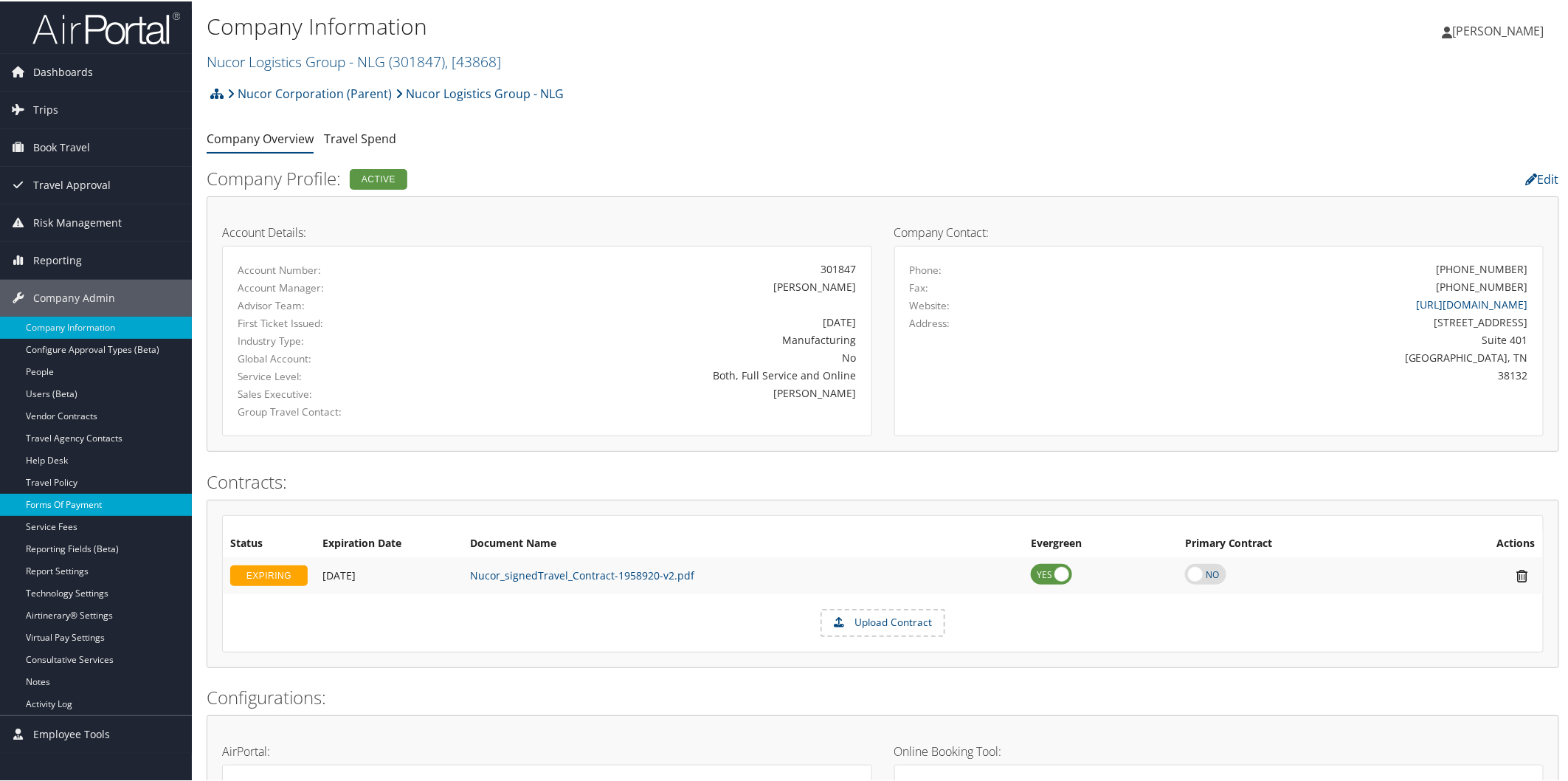
click at [75, 494] on link "Forms Of Payment" at bounding box center [96, 503] width 192 height 22
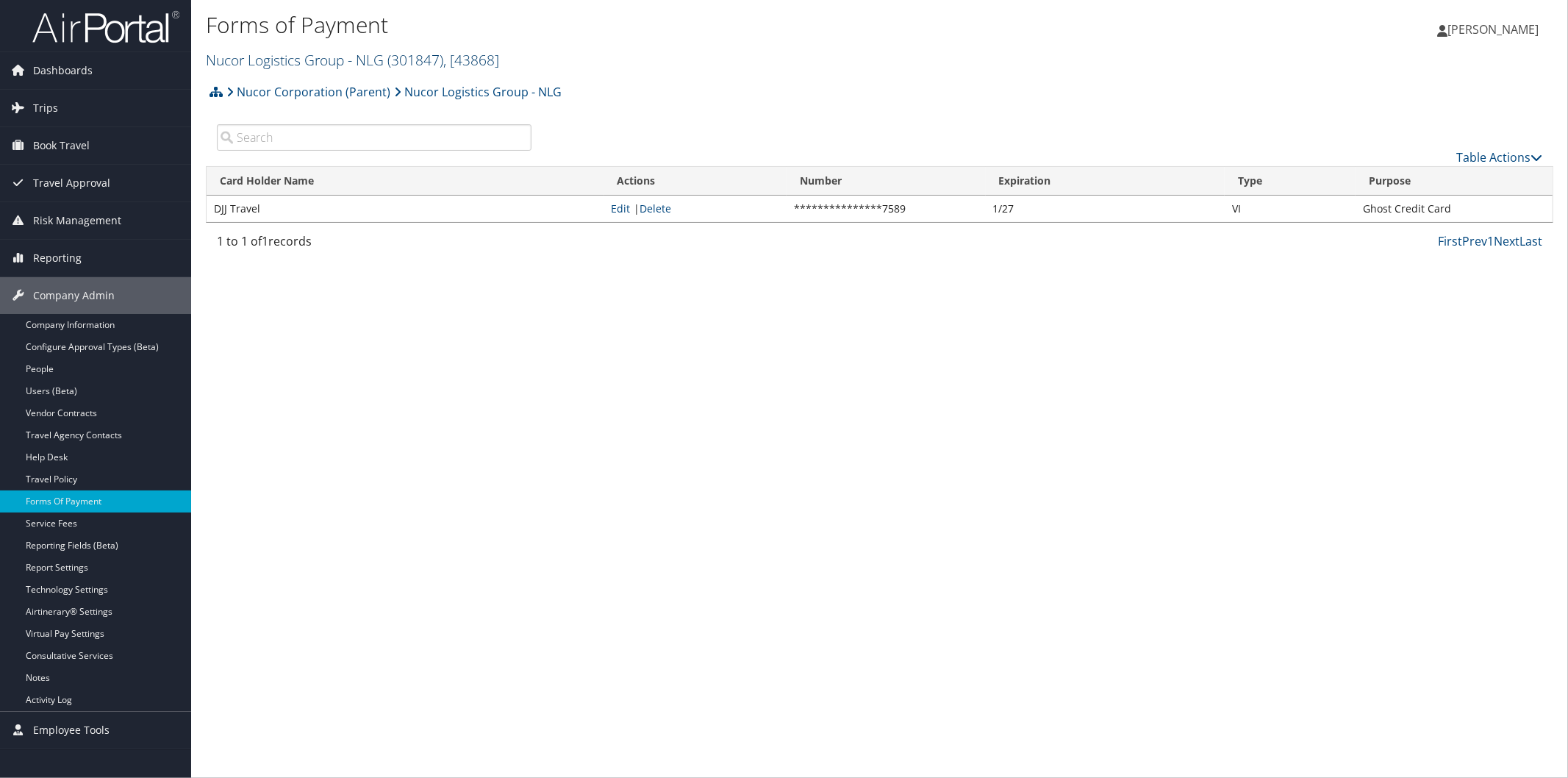
click at [298, 54] on link "Nucor Logistics Group - NLG ( 301847 ) , [ 43868 ]" at bounding box center [352, 60] width 293 height 20
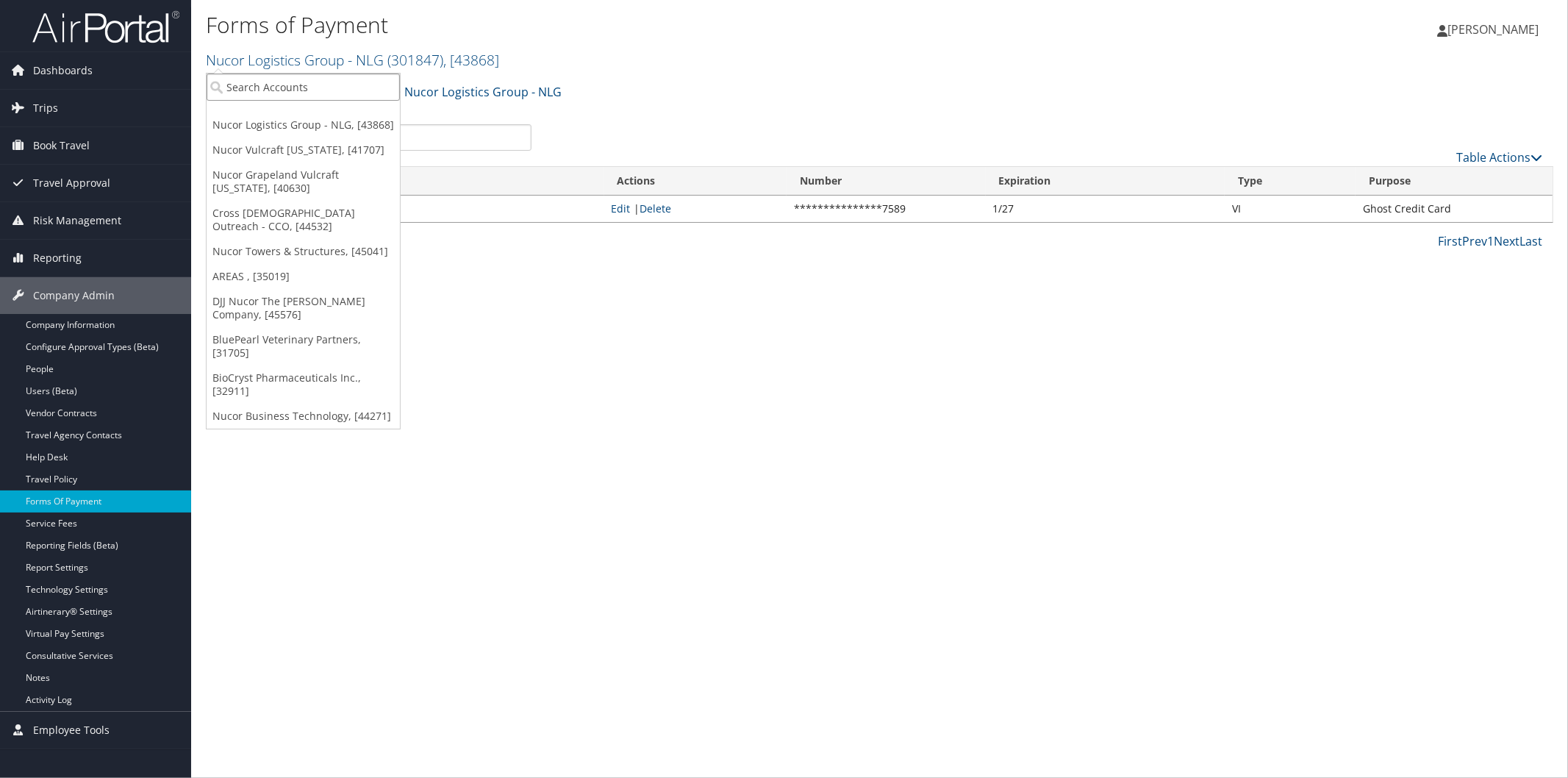
click at [322, 94] on input "search" at bounding box center [303, 87] width 193 height 27
type input "djj"
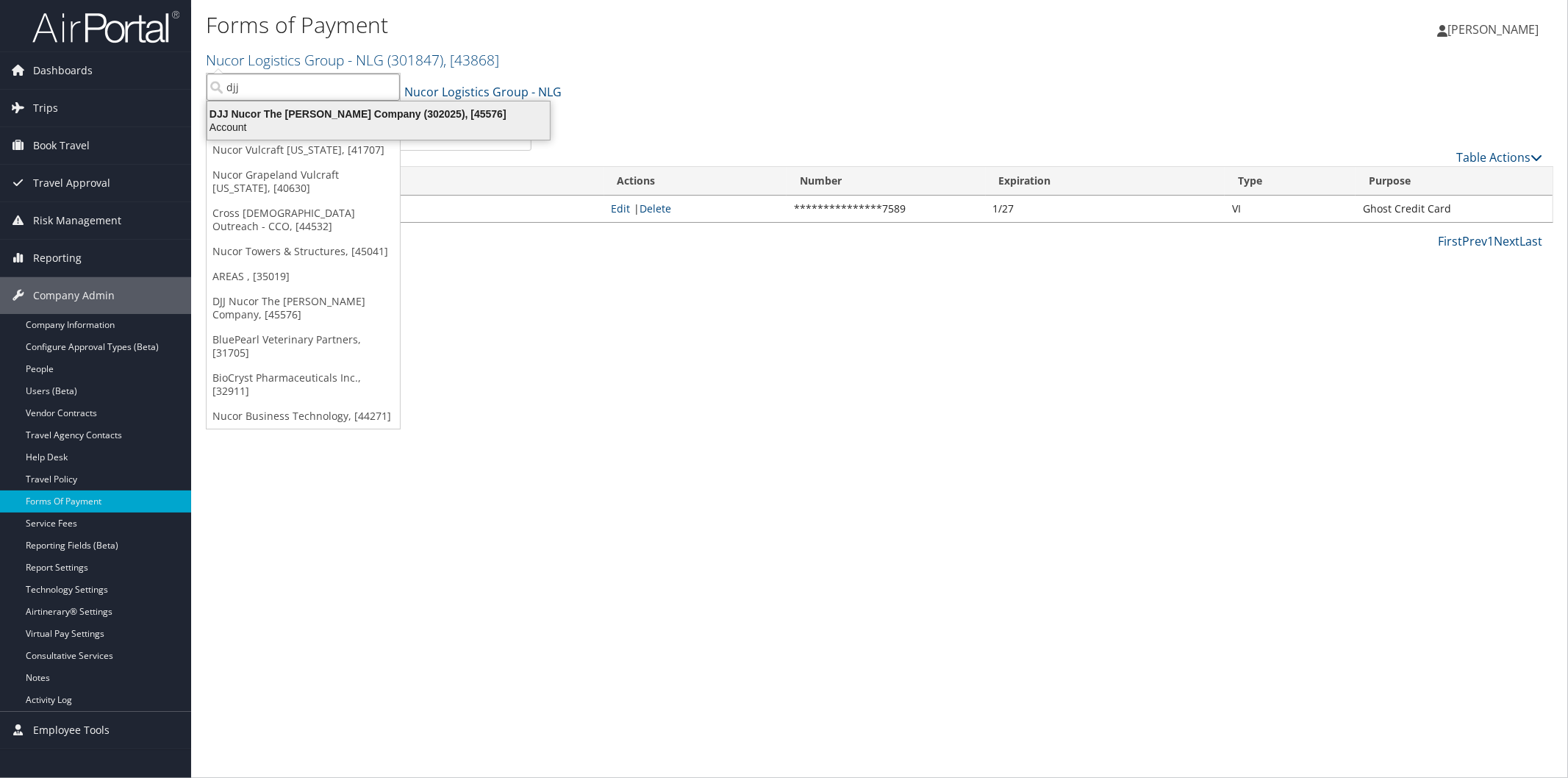
click at [310, 121] on div "Account" at bounding box center [378, 127] width 360 height 13
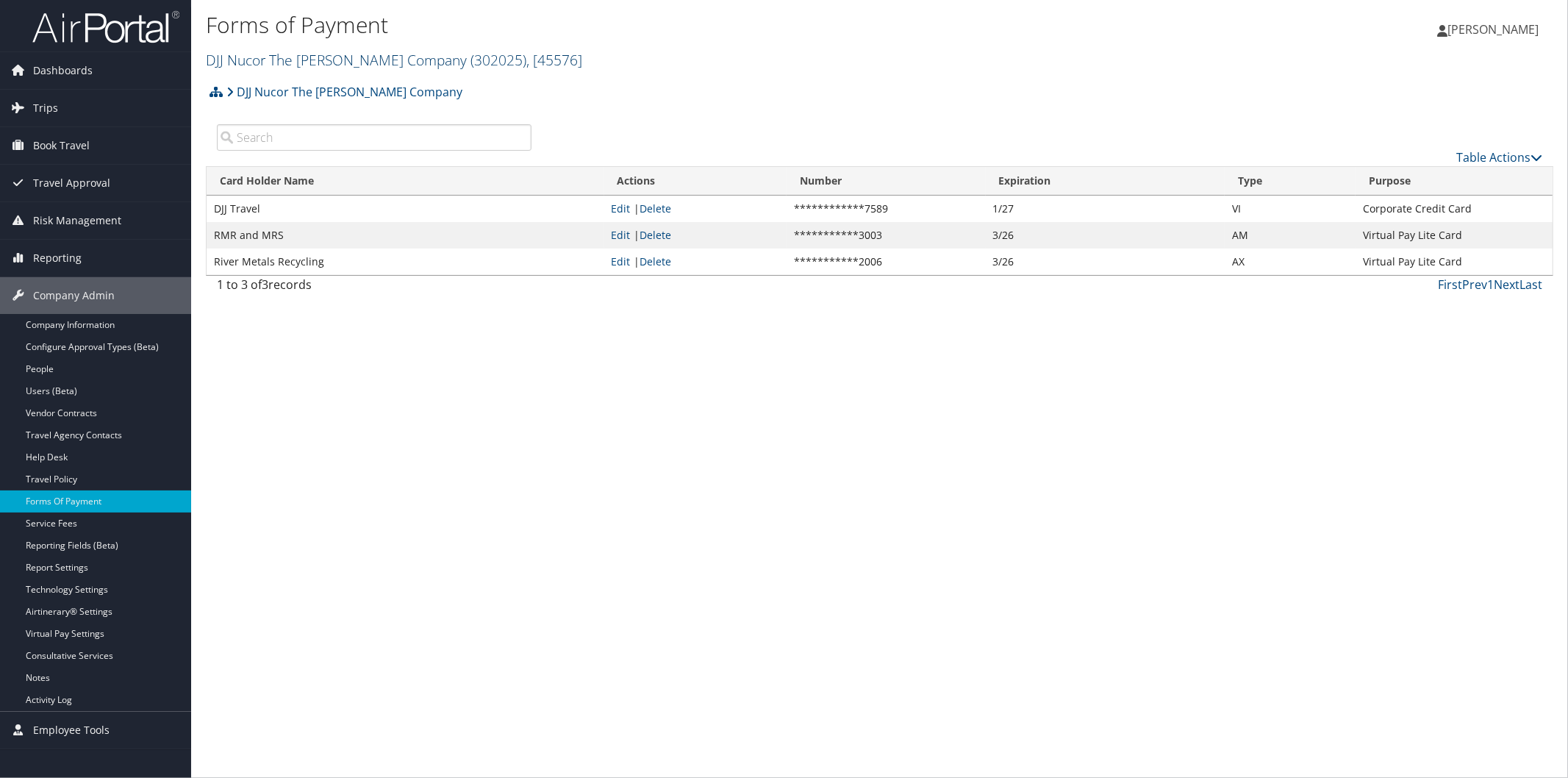
click at [255, 55] on link "DJJ Nucor The David Joseph Company ( 302025 ) , [ 45576 ]" at bounding box center [394, 60] width 377 height 20
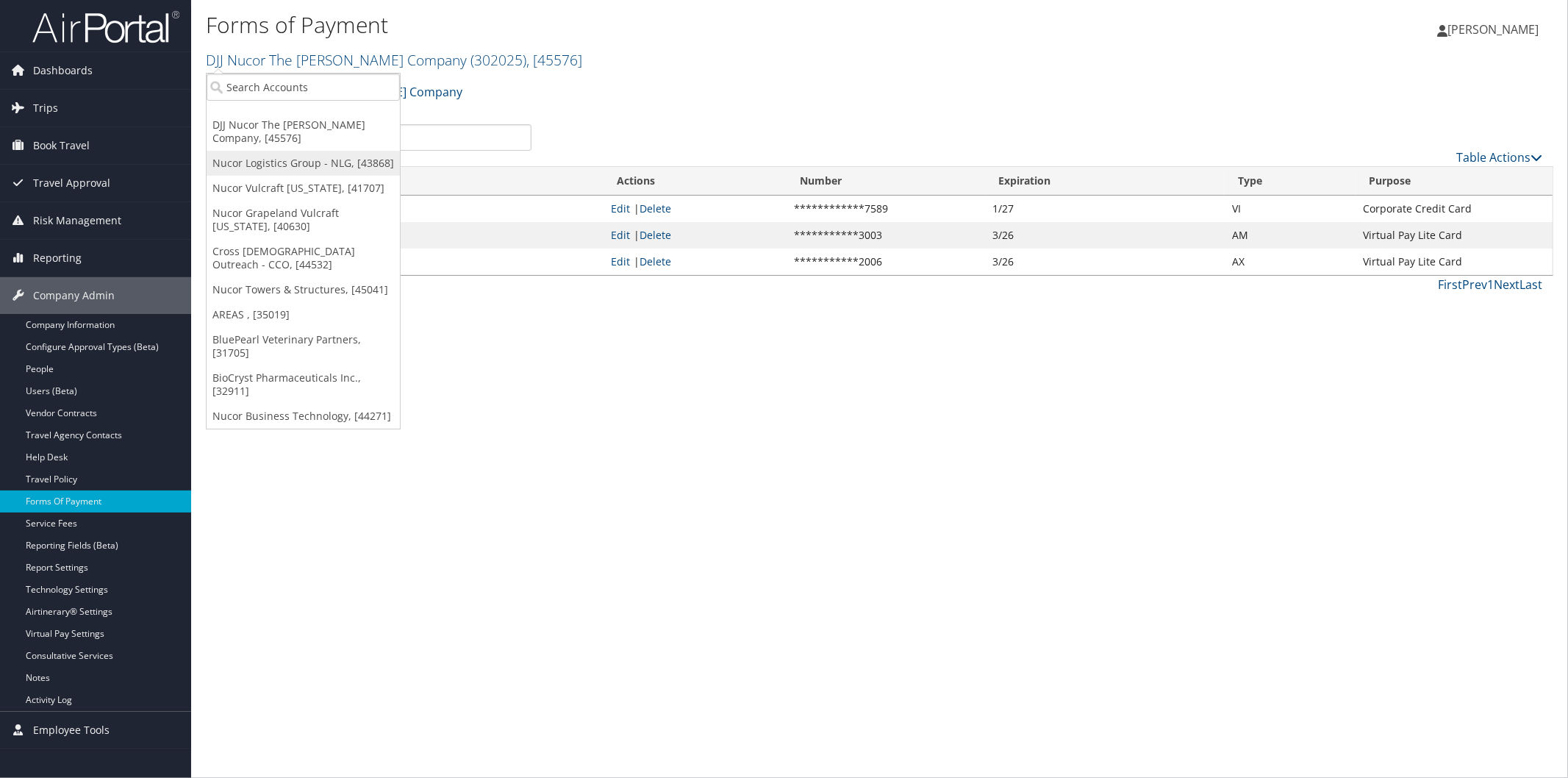
click at [256, 158] on link "Nucor Logistics Group - NLG, [43868]" at bounding box center [303, 163] width 193 height 25
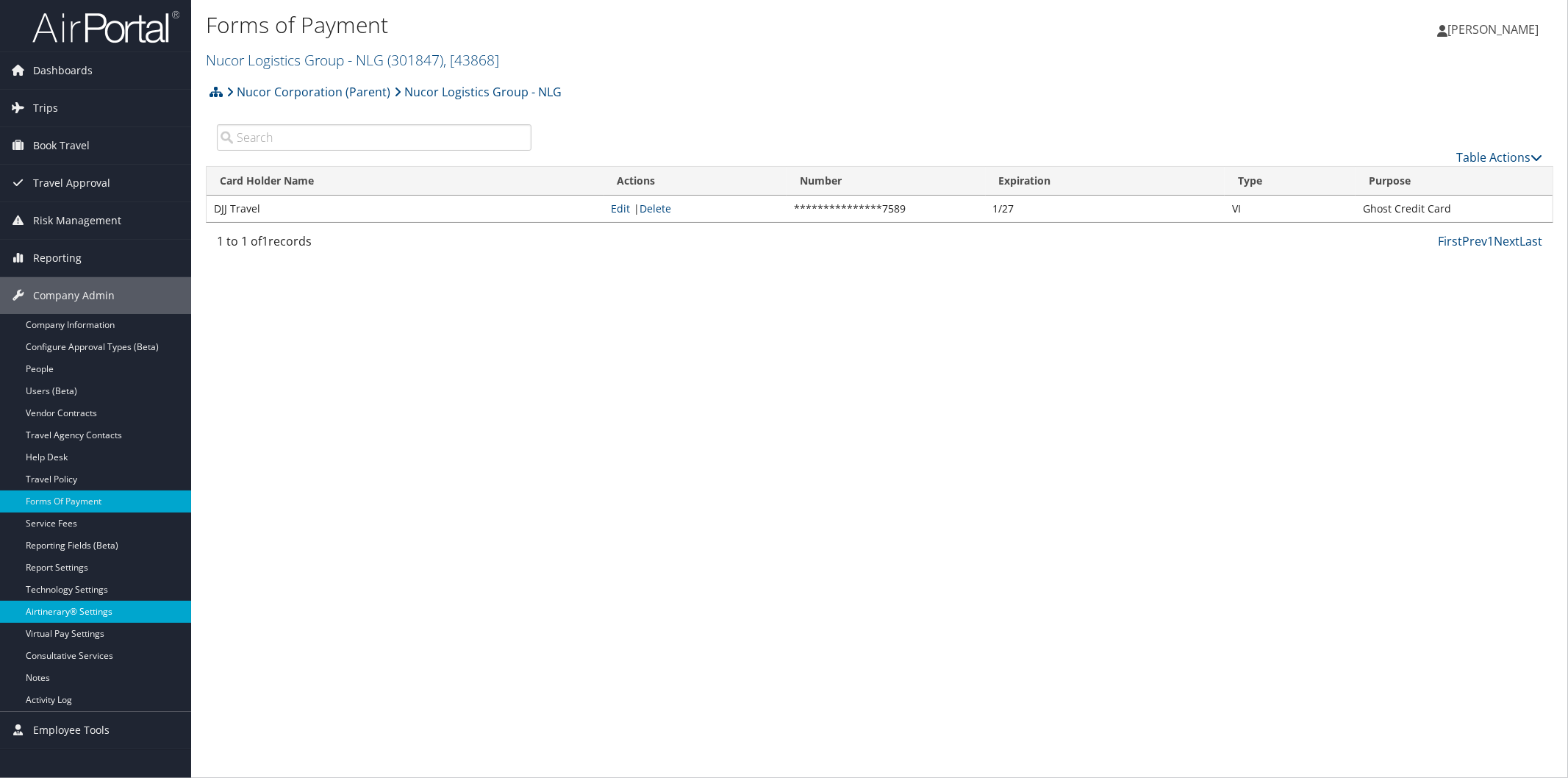
click at [63, 607] on link "Airtinerary® Settings" at bounding box center [95, 611] width 191 height 22
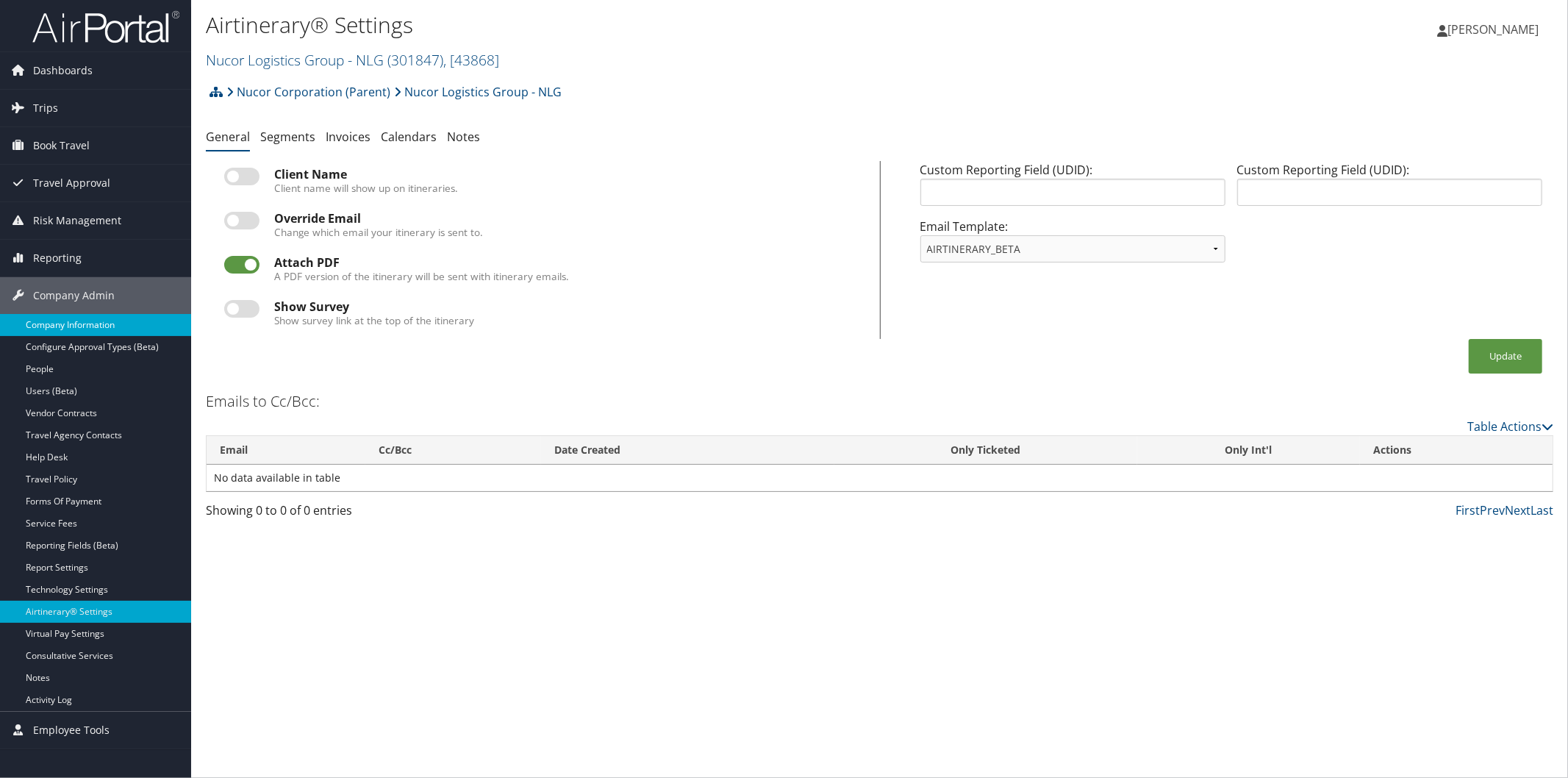
click at [86, 324] on link "Company Information" at bounding box center [95, 325] width 191 height 22
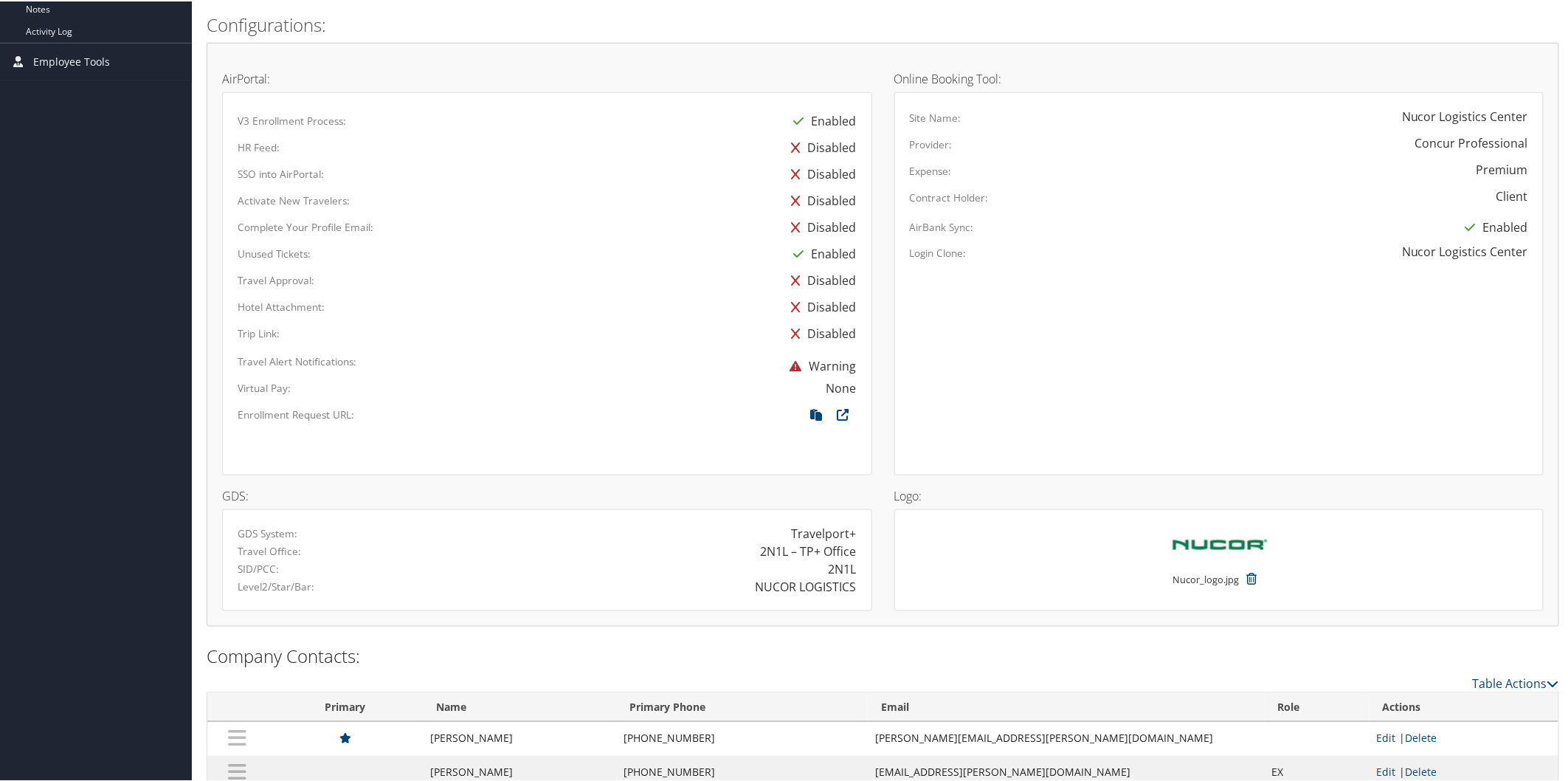
scroll to position [706, 0]
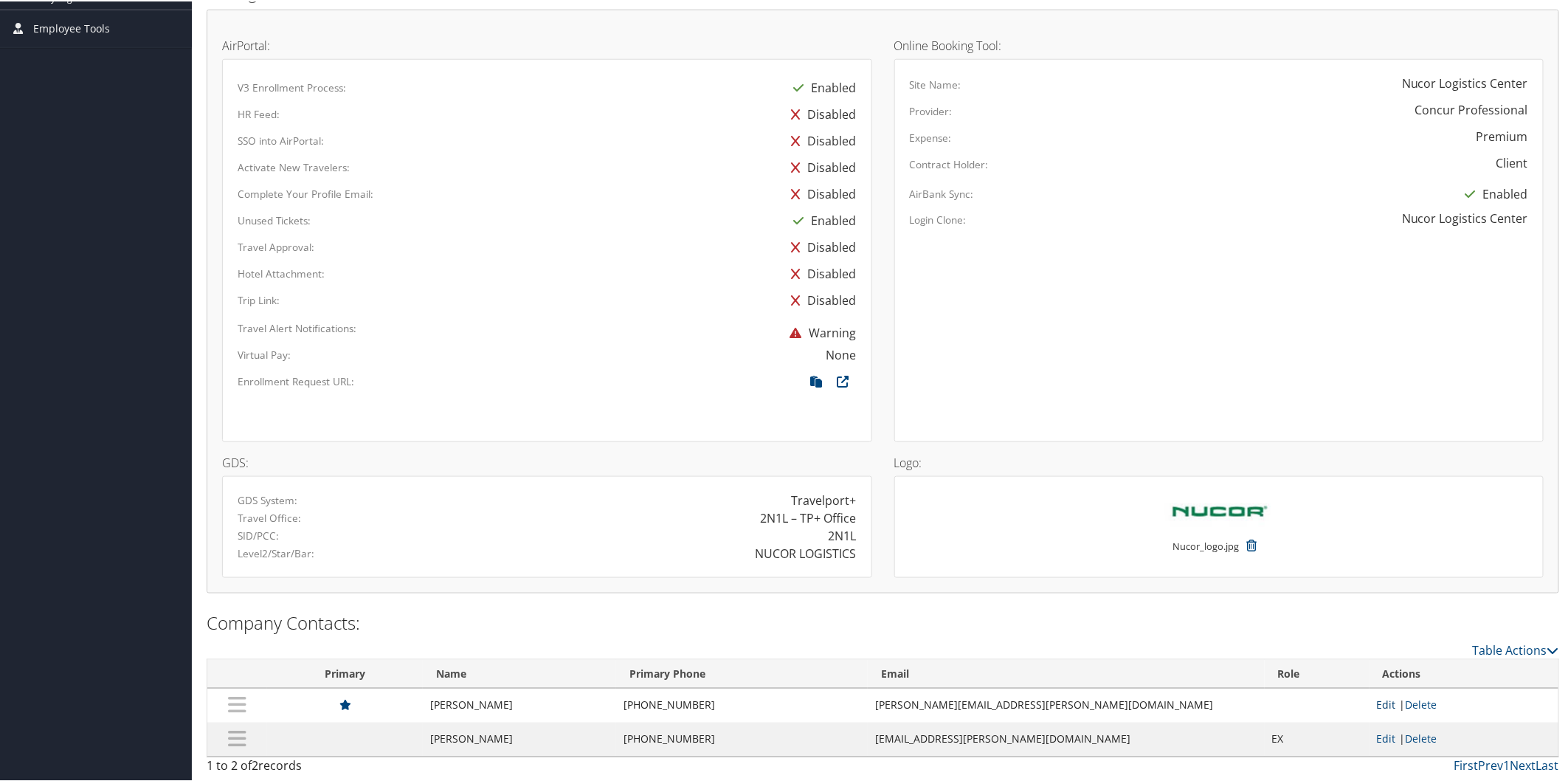
click at [1377, 703] on link "Edit" at bounding box center [1386, 703] width 19 height 14
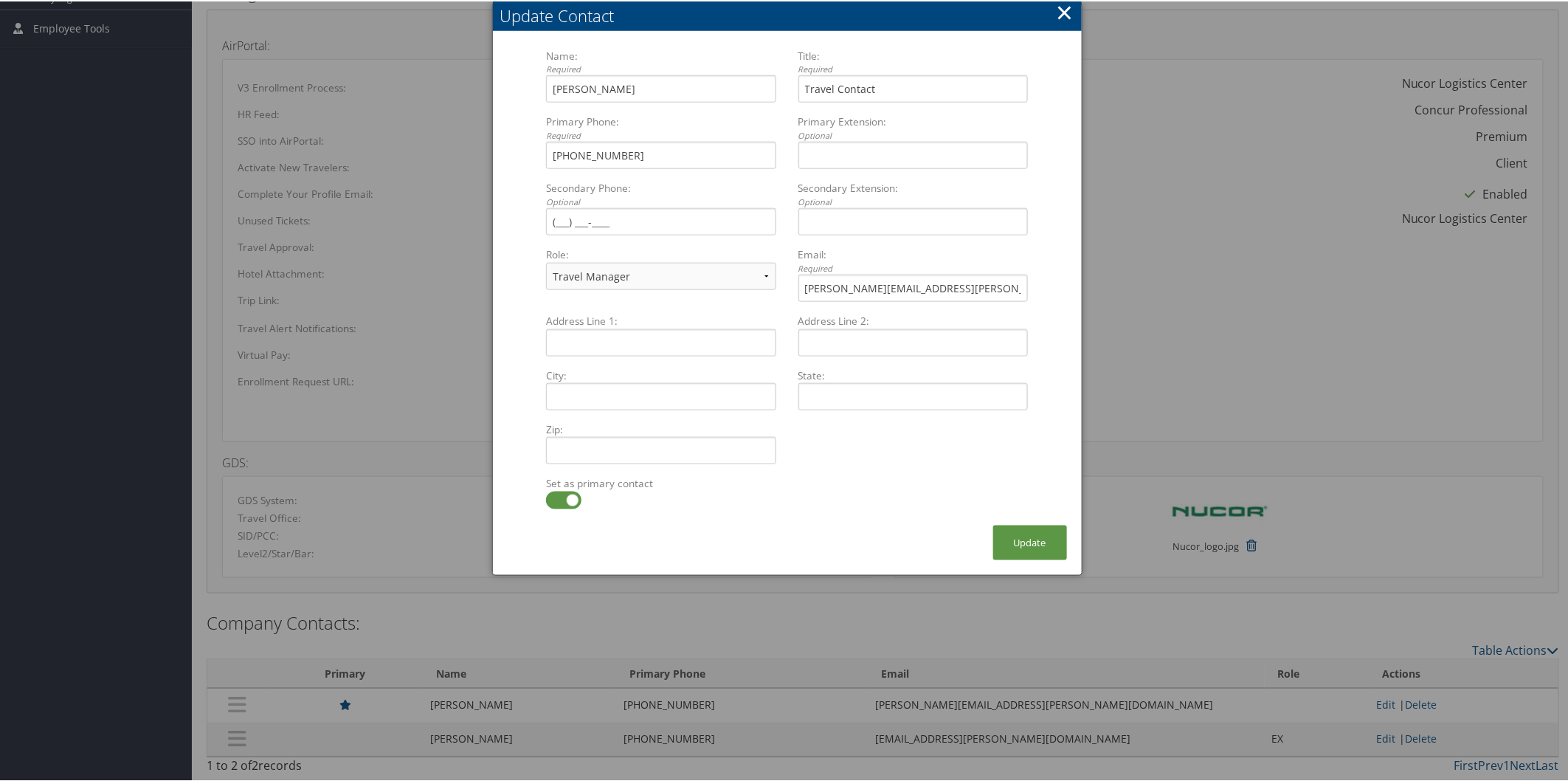
click at [1065, 8] on button "×" at bounding box center [1064, 11] width 17 height 30
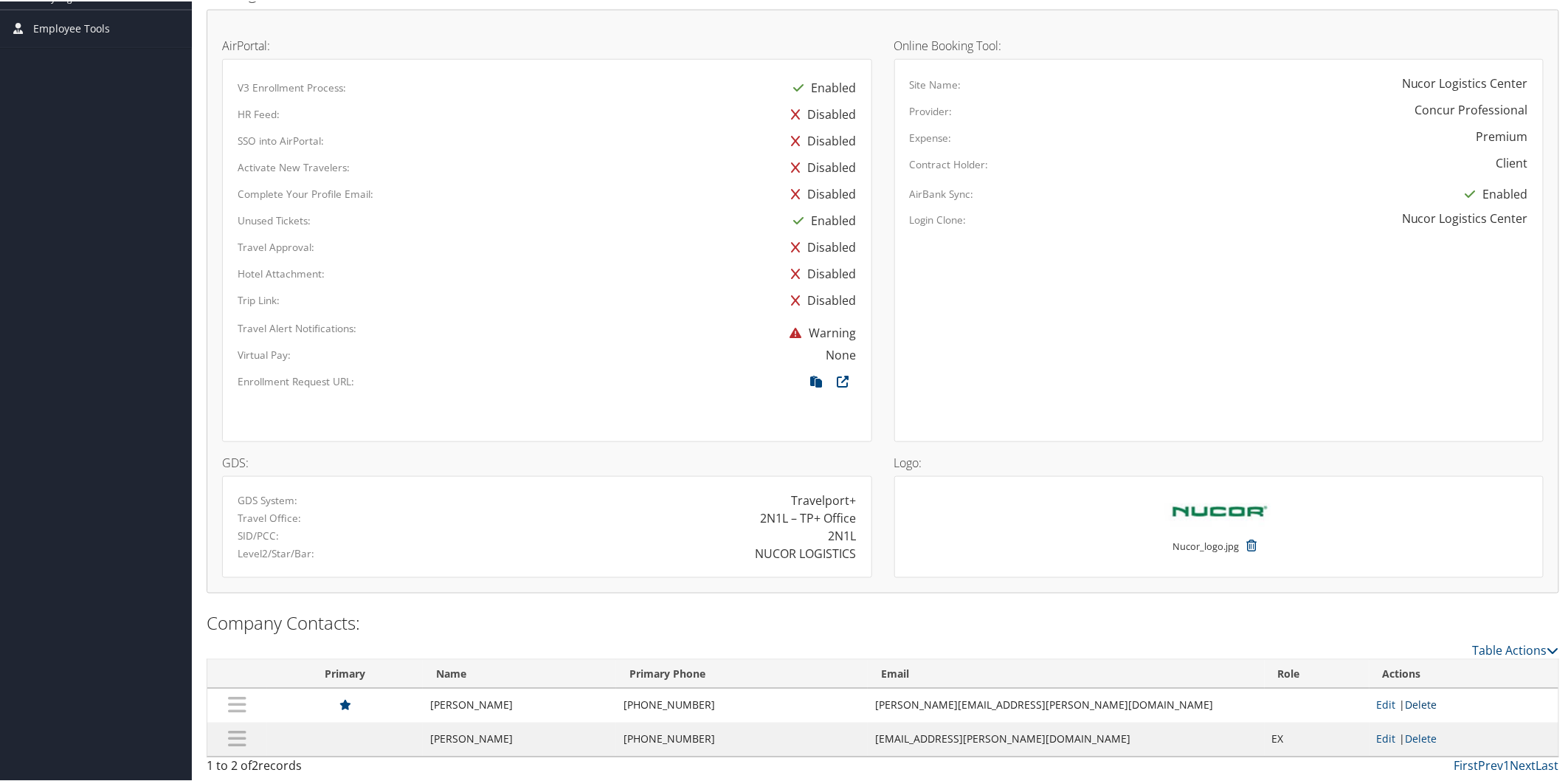
click at [1413, 699] on link "Delete" at bounding box center [1421, 703] width 32 height 14
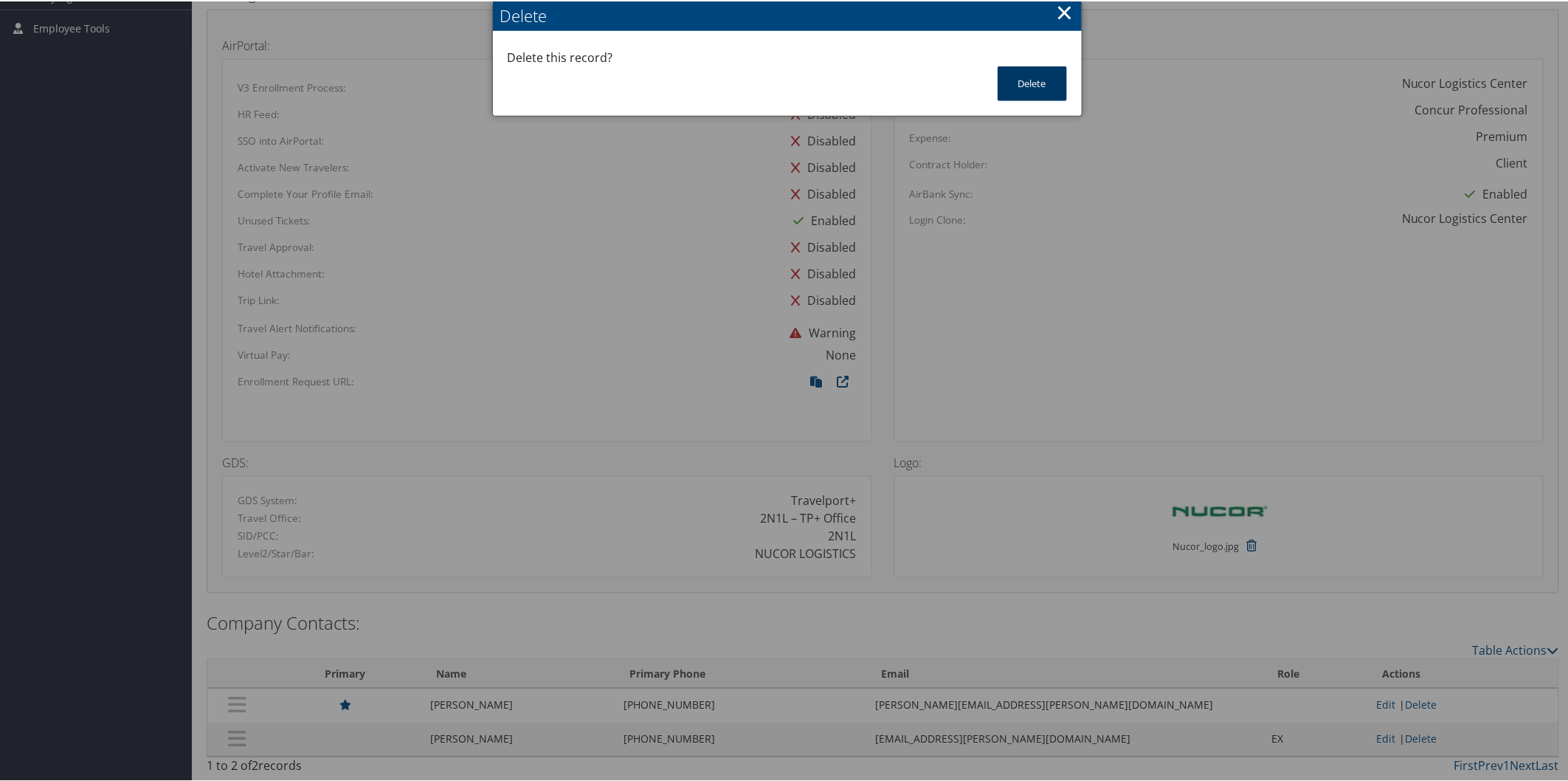
click at [1022, 84] on button "Delete" at bounding box center [1032, 82] width 69 height 34
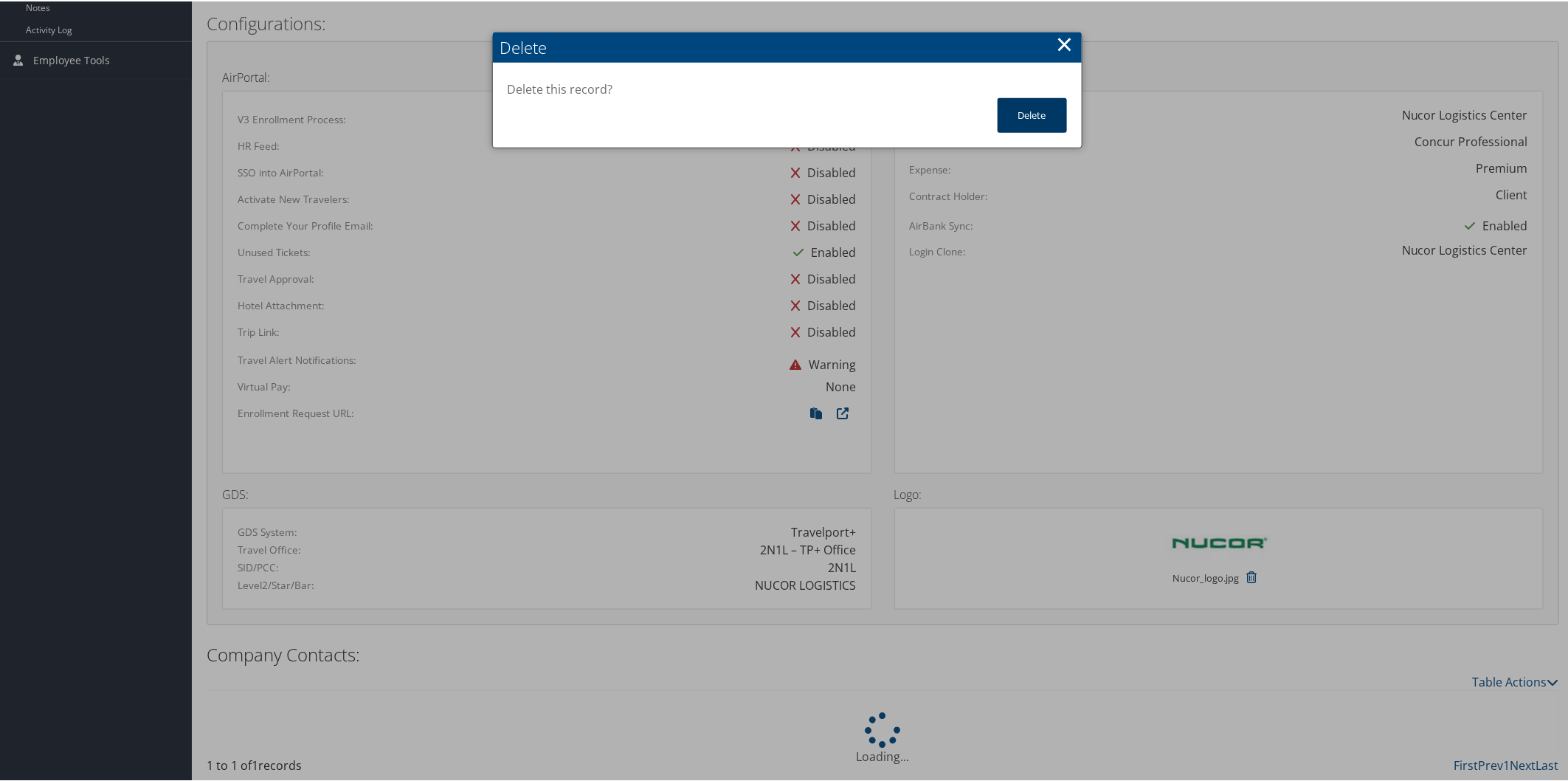
scroll to position [673, 0]
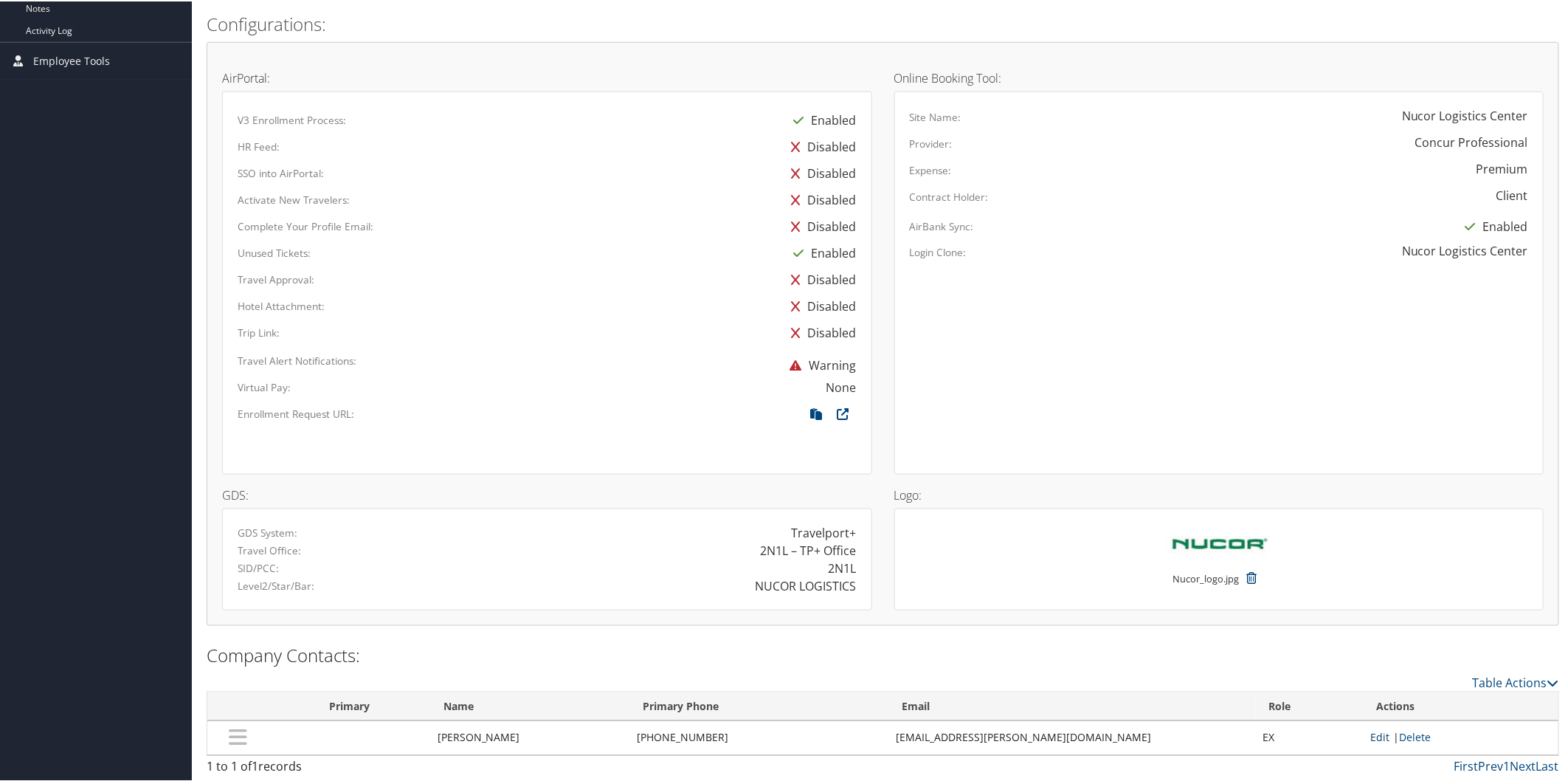
click at [1373, 735] on link "Edit" at bounding box center [1379, 736] width 19 height 14
select select "EX"
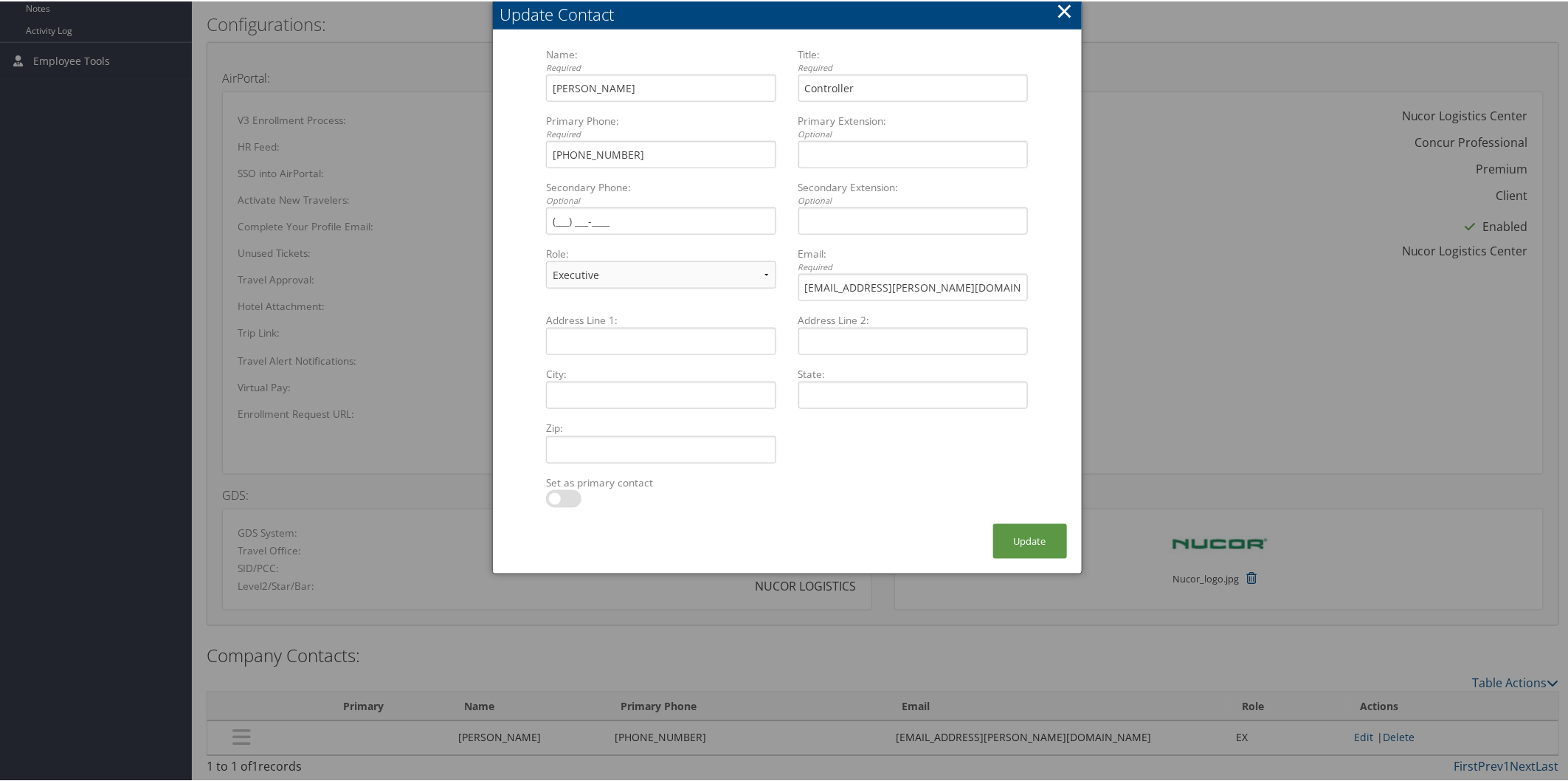
click at [550, 495] on label at bounding box center [563, 497] width 35 height 18
click at [554, 495] on input "checkbox" at bounding box center [558, 500] width 10 height 10
checkbox input "true"
click at [1034, 535] on button "Update" at bounding box center [1029, 539] width 74 height 34
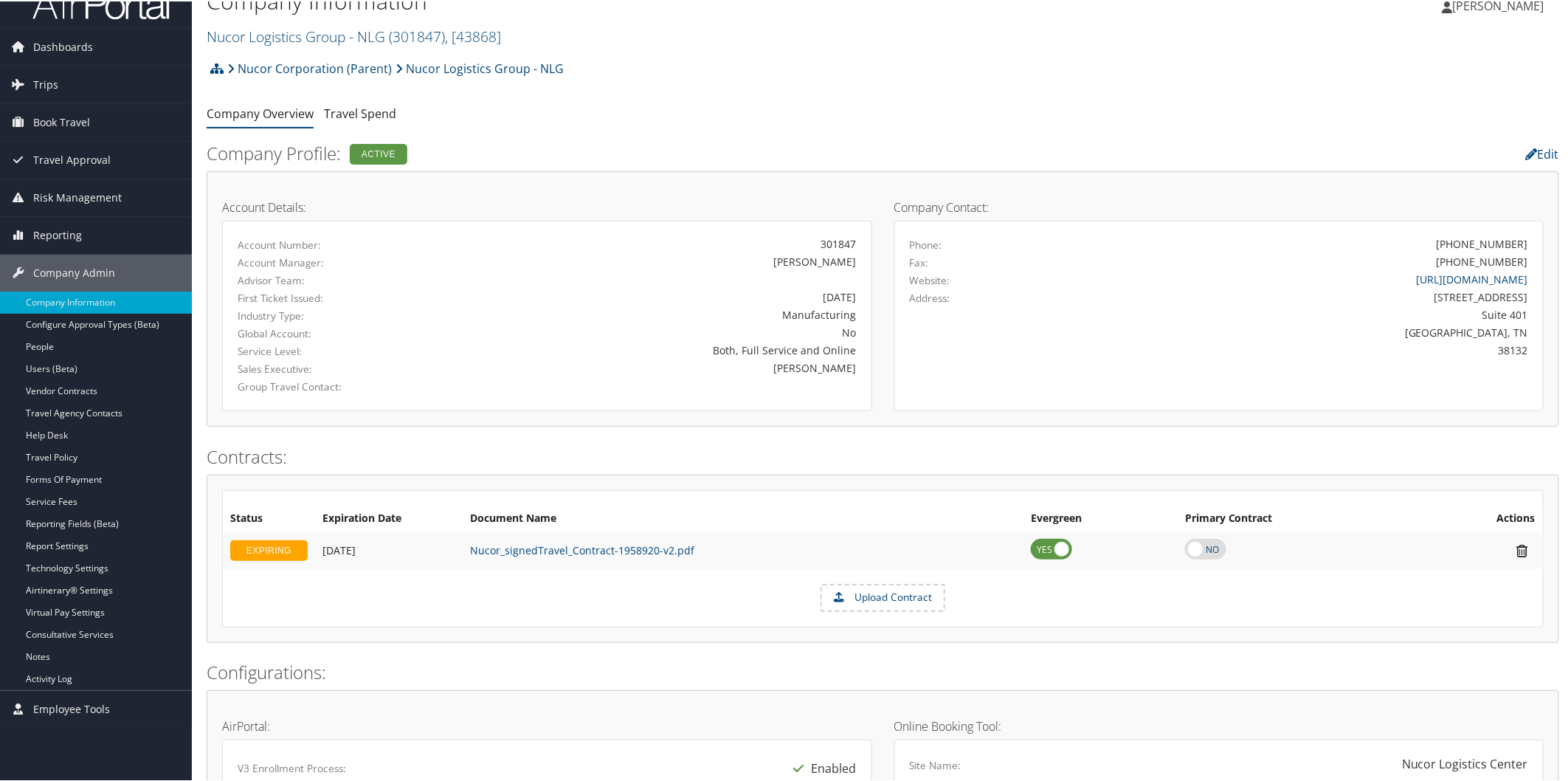
scroll to position [0, 0]
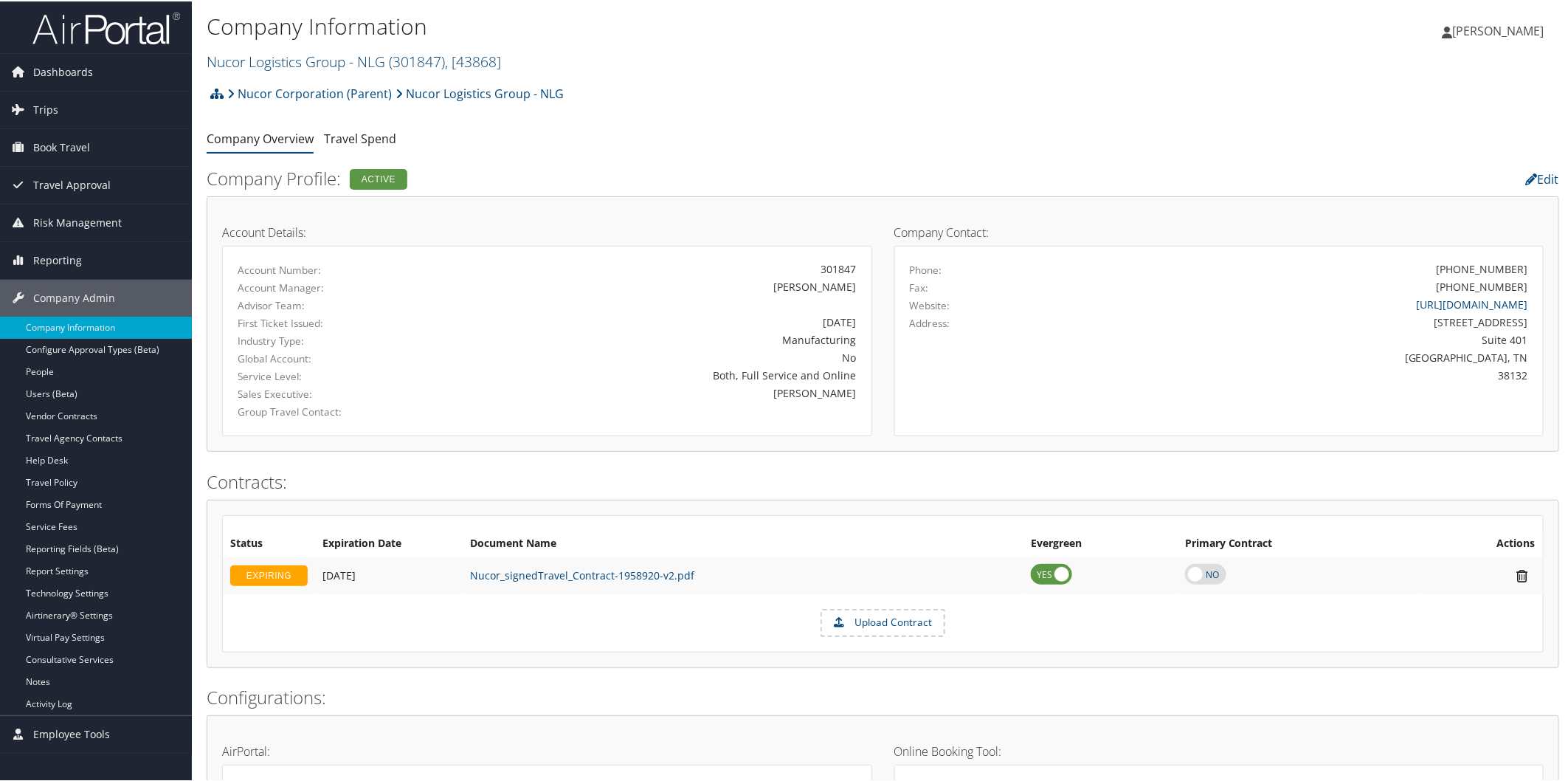
click at [293, 57] on link "Nucor Logistics Group - NLG ( 301847 ) , [ 43868 ]" at bounding box center [354, 60] width 294 height 20
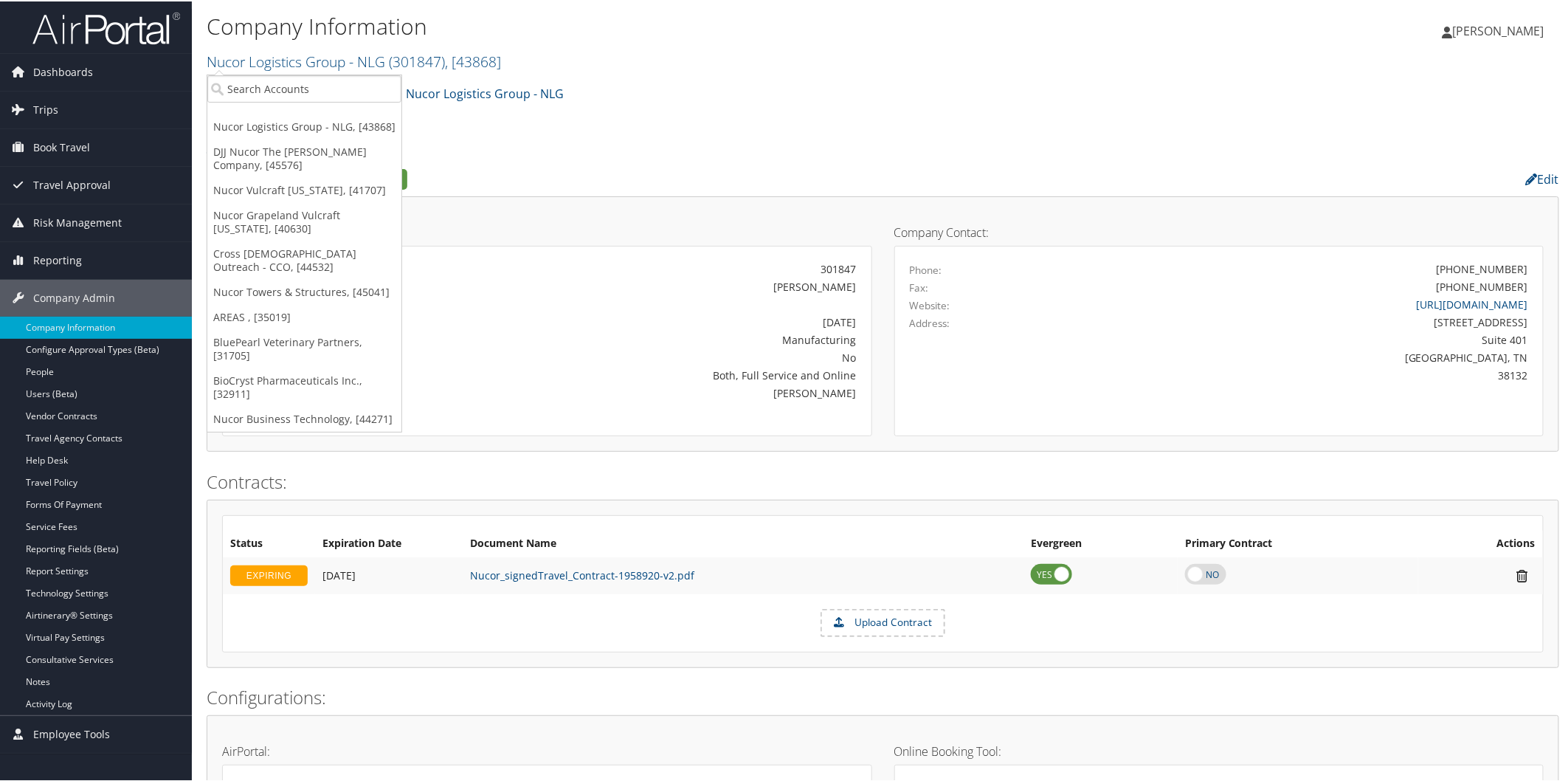
click at [898, 130] on ul "Company Overview Travel Spend" at bounding box center [882, 138] width 1352 height 27
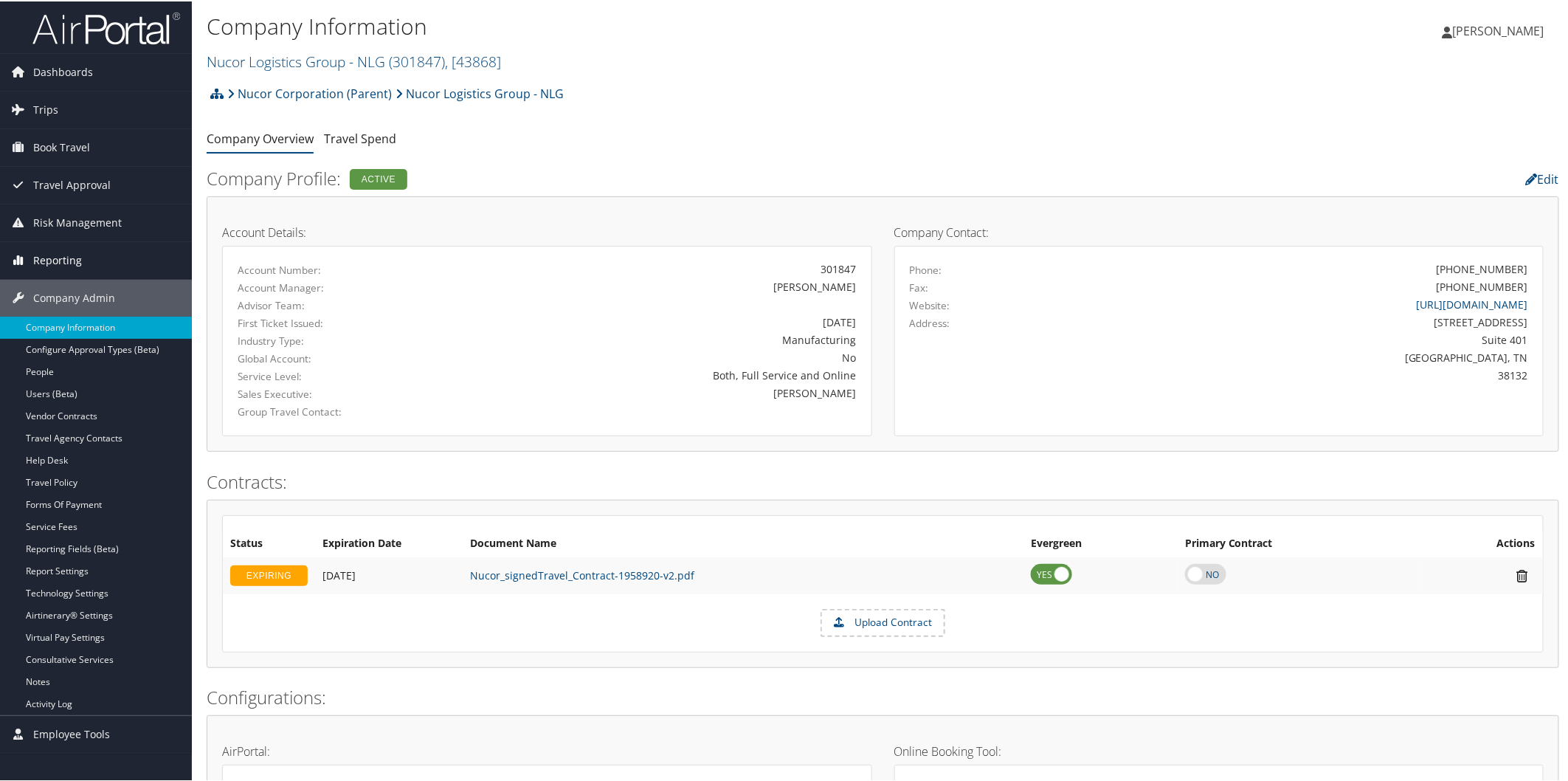
click at [59, 248] on span "Reporting" at bounding box center [57, 258] width 48 height 36
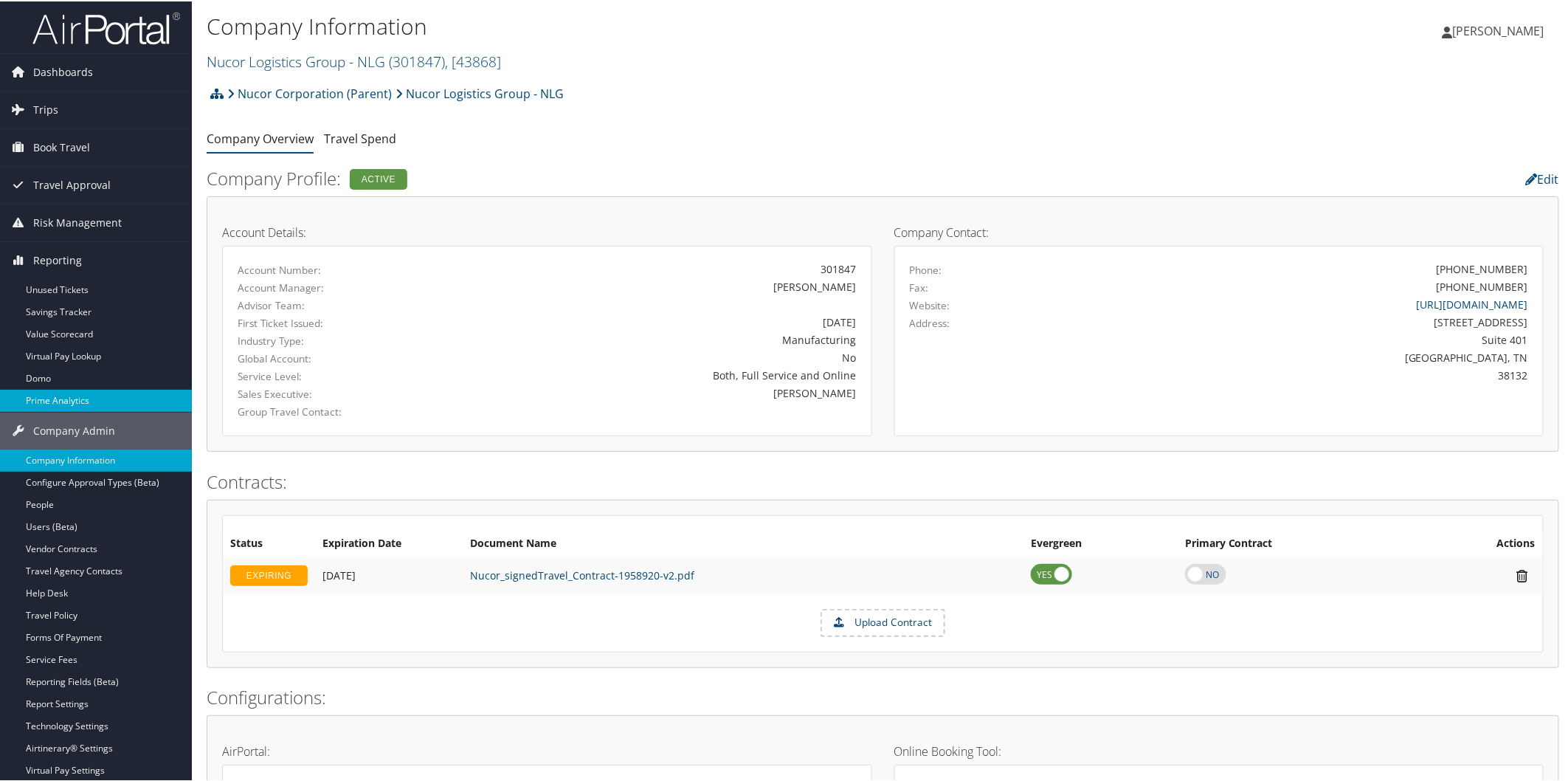
click at [70, 394] on link "Prime Analytics" at bounding box center [96, 399] width 192 height 22
click at [314, 57] on link "Nucor Logistics Group - NLG ( 301847 ) , [ 43868 ]" at bounding box center [354, 60] width 294 height 20
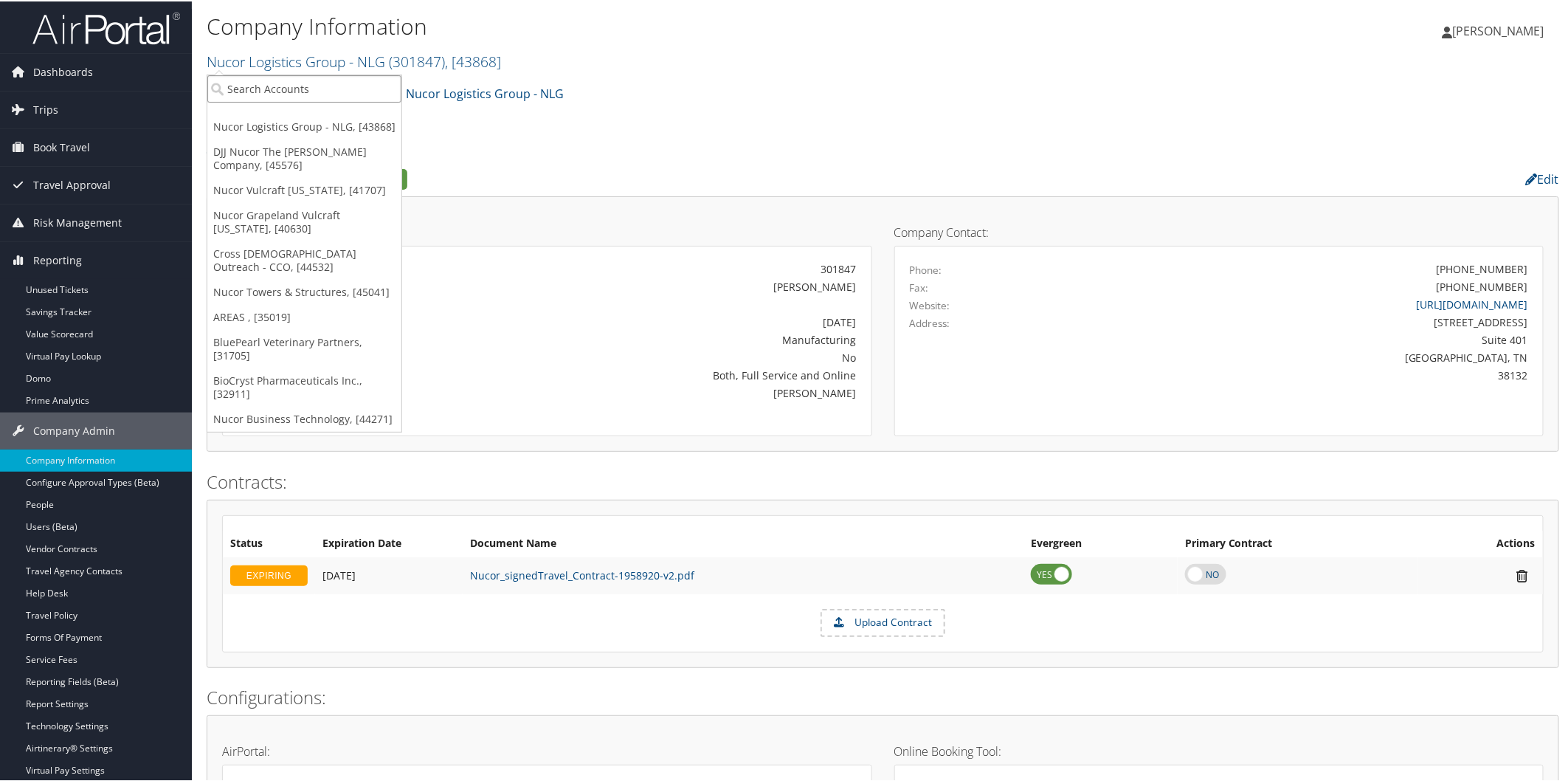
click at [320, 78] on input "search" at bounding box center [304, 88] width 194 height 28
type input "i3"
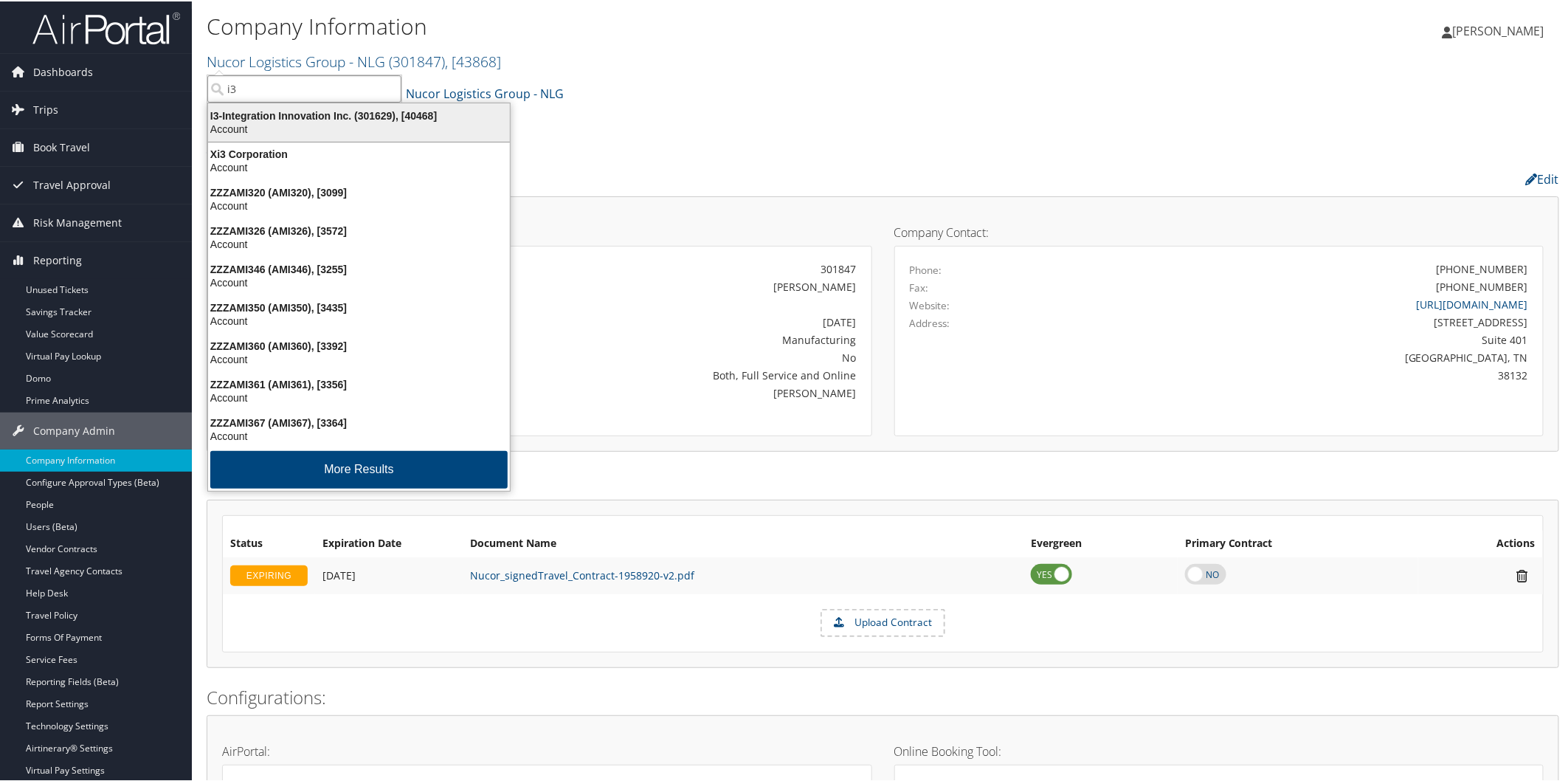
click at [325, 111] on div "I3-Integration Innovation Inc. (301629), [40468]" at bounding box center [359, 113] width 319 height 13
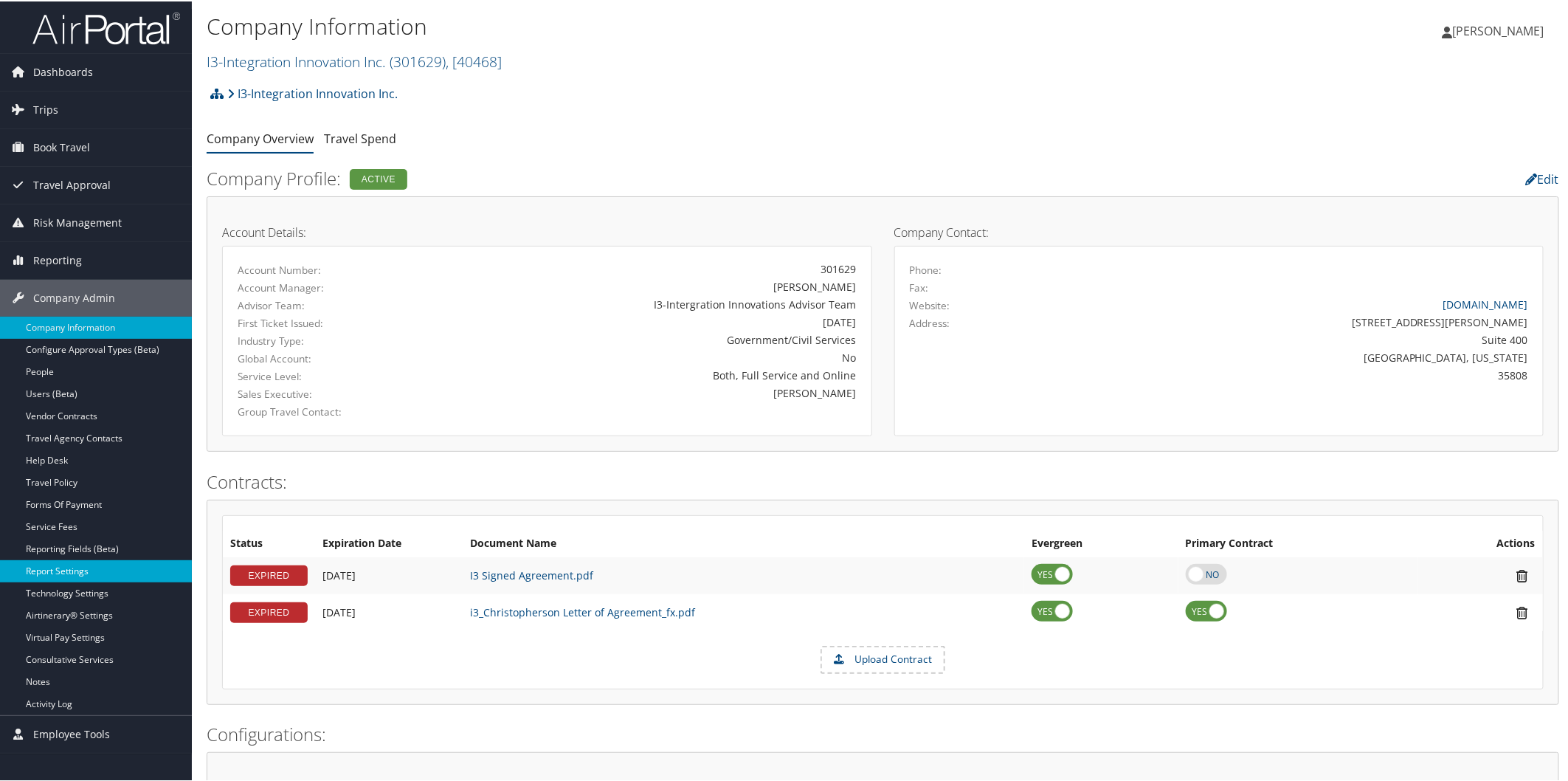
click at [57, 562] on link "Report Settings" at bounding box center [96, 569] width 192 height 22
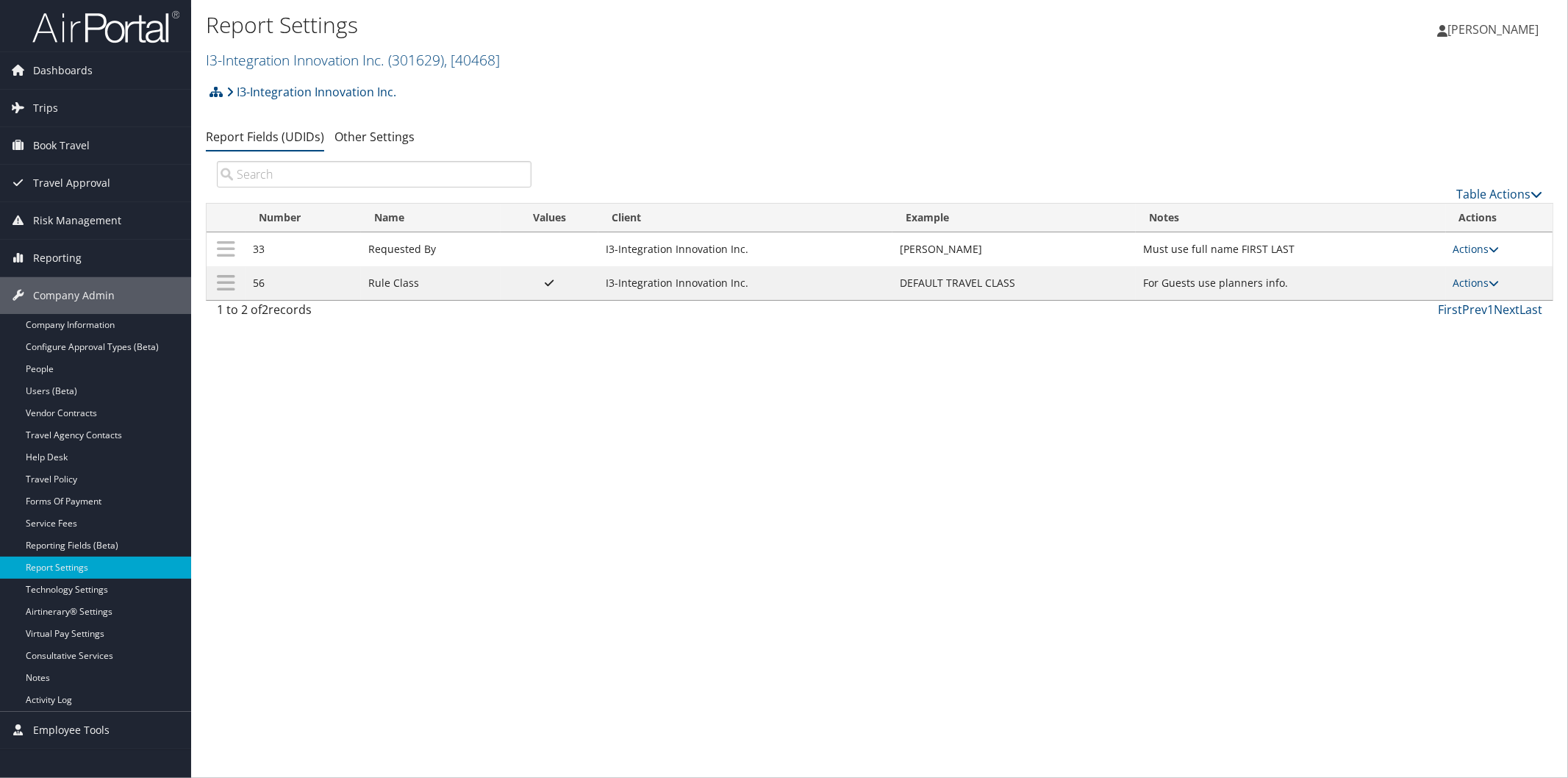
click at [423, 250] on td "Requested By" at bounding box center [431, 249] width 139 height 33
click at [1496, 283] on icon at bounding box center [1494, 283] width 10 height 10
click at [1451, 301] on link "Update Report Field Values" at bounding box center [1420, 306] width 159 height 25
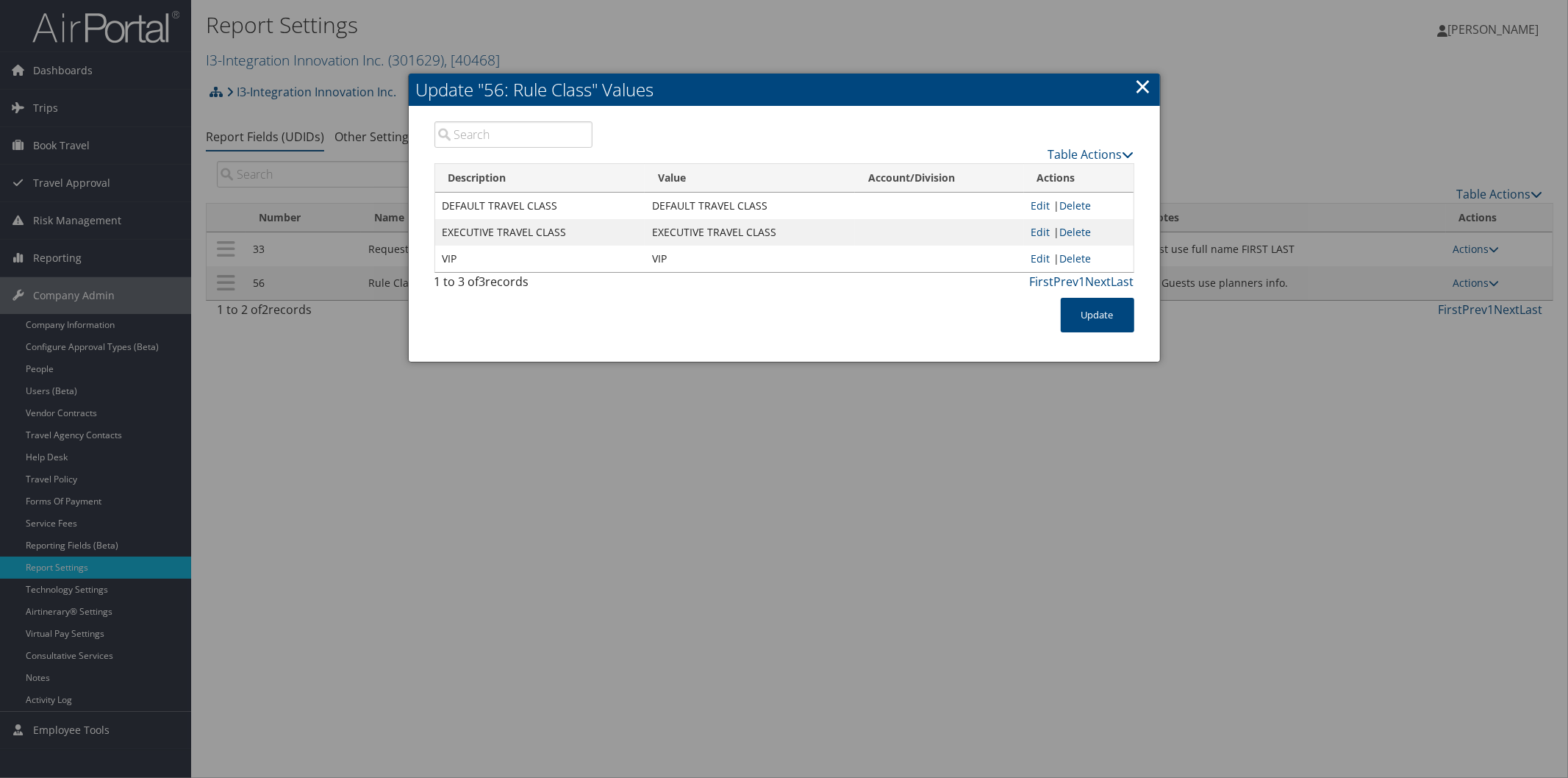
click at [1144, 84] on link "×" at bounding box center [1143, 86] width 17 height 29
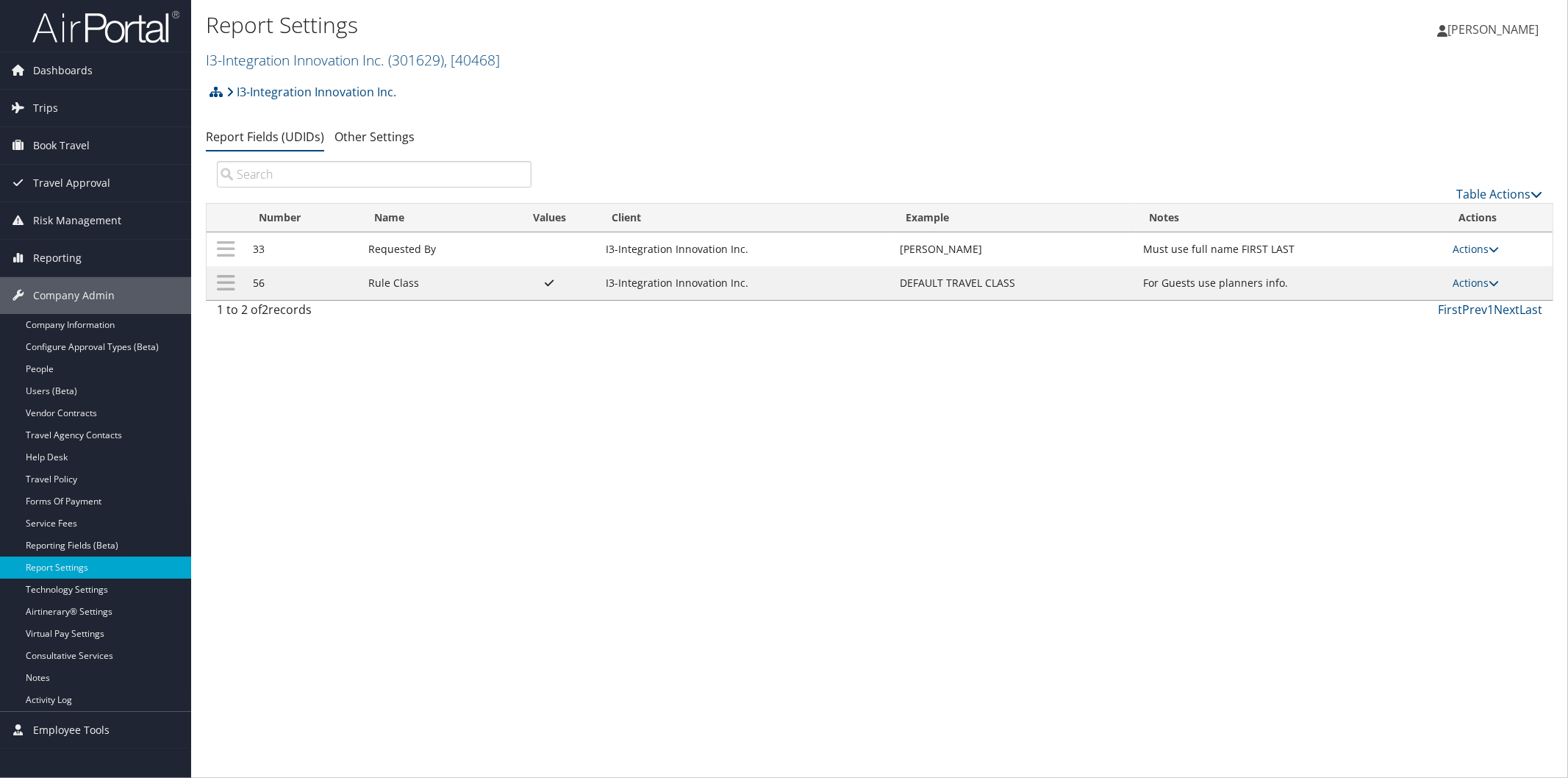
click at [144, 30] on img at bounding box center [106, 26] width 147 height 34
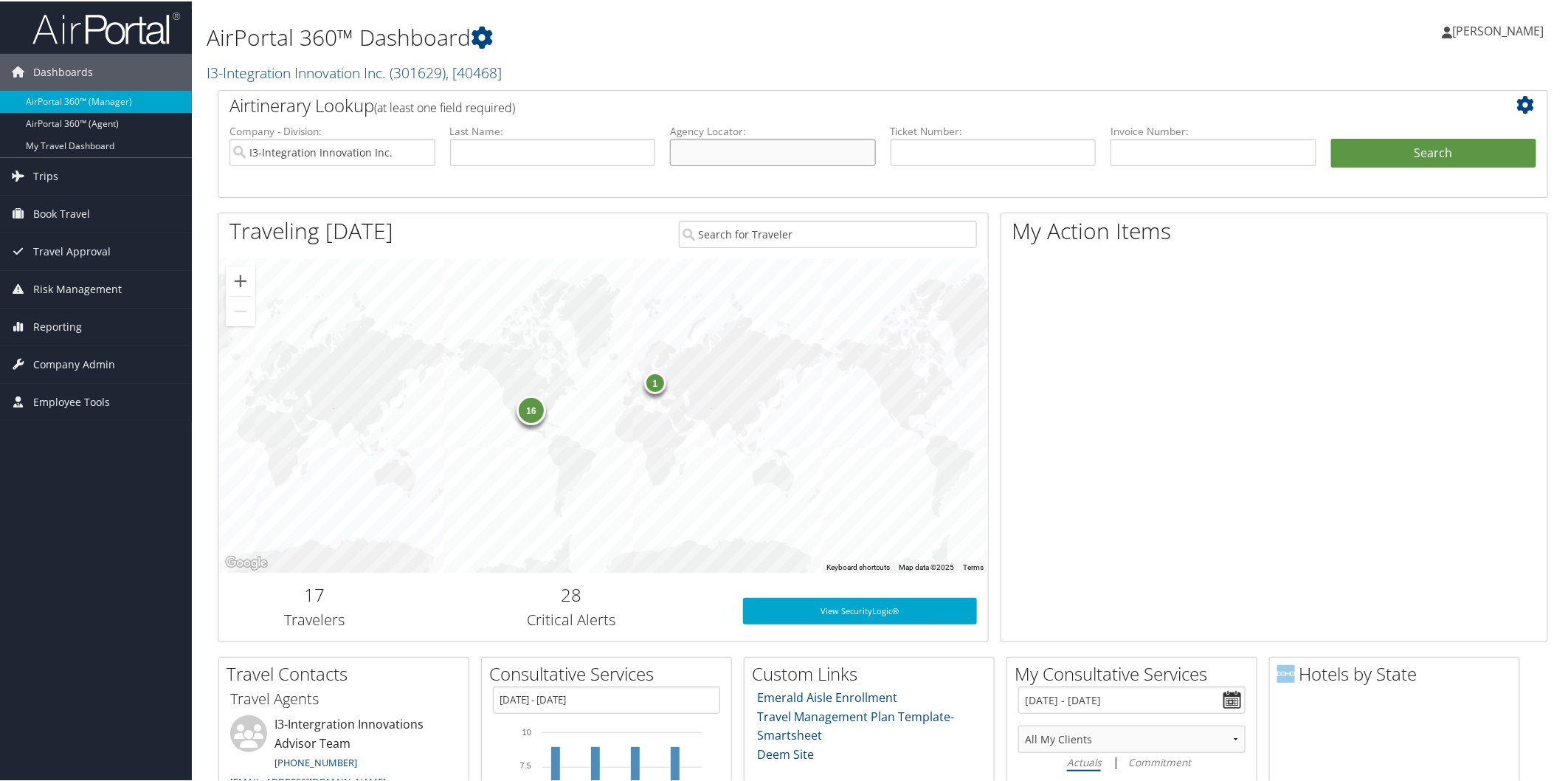
click at [731, 144] on input "text" at bounding box center [772, 151] width 206 height 28
type input "d94sjx"
click at [1331, 137] on button "Search" at bounding box center [1433, 152] width 206 height 30
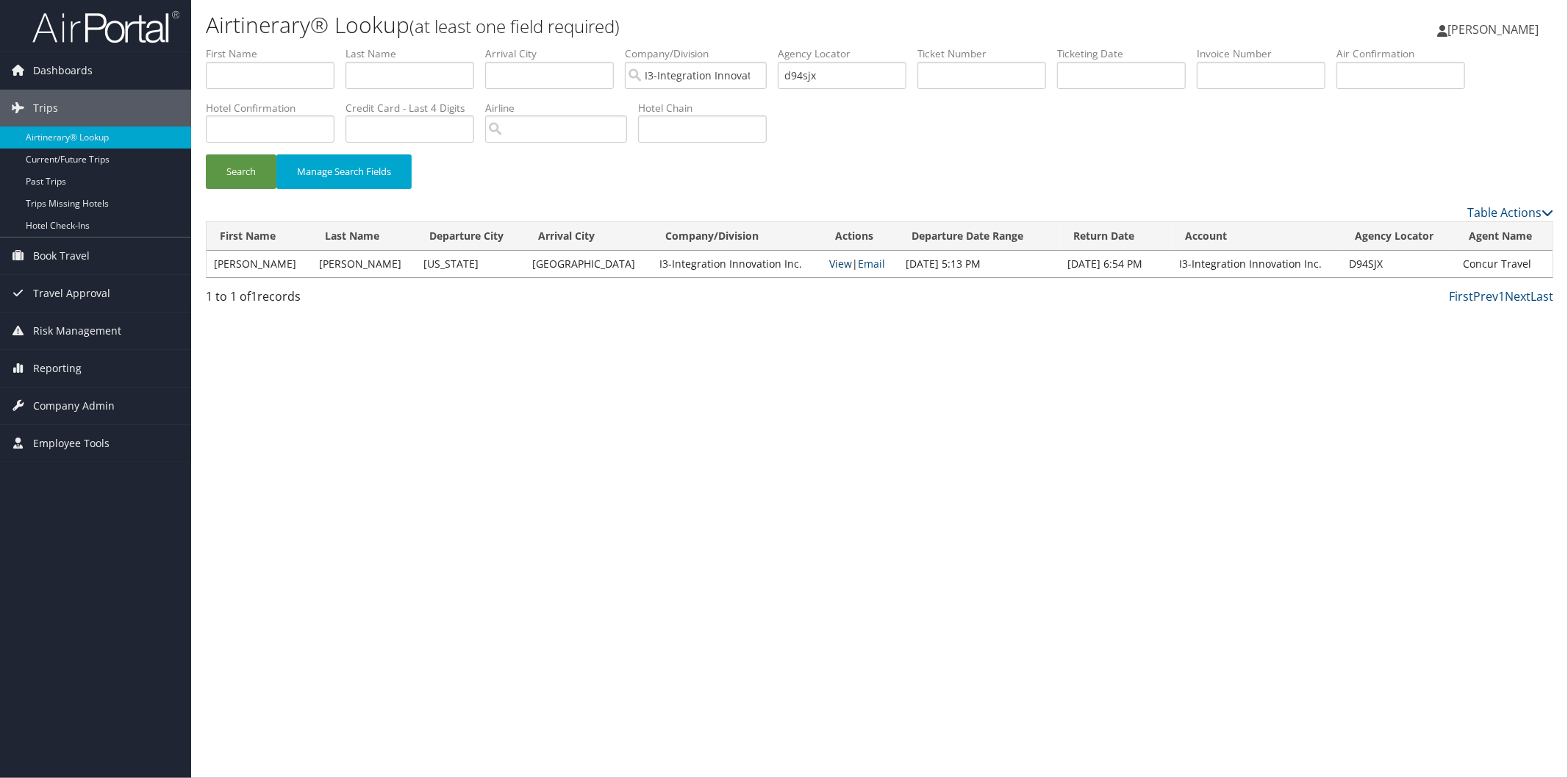
click at [830, 256] on link "View" at bounding box center [841, 263] width 23 height 14
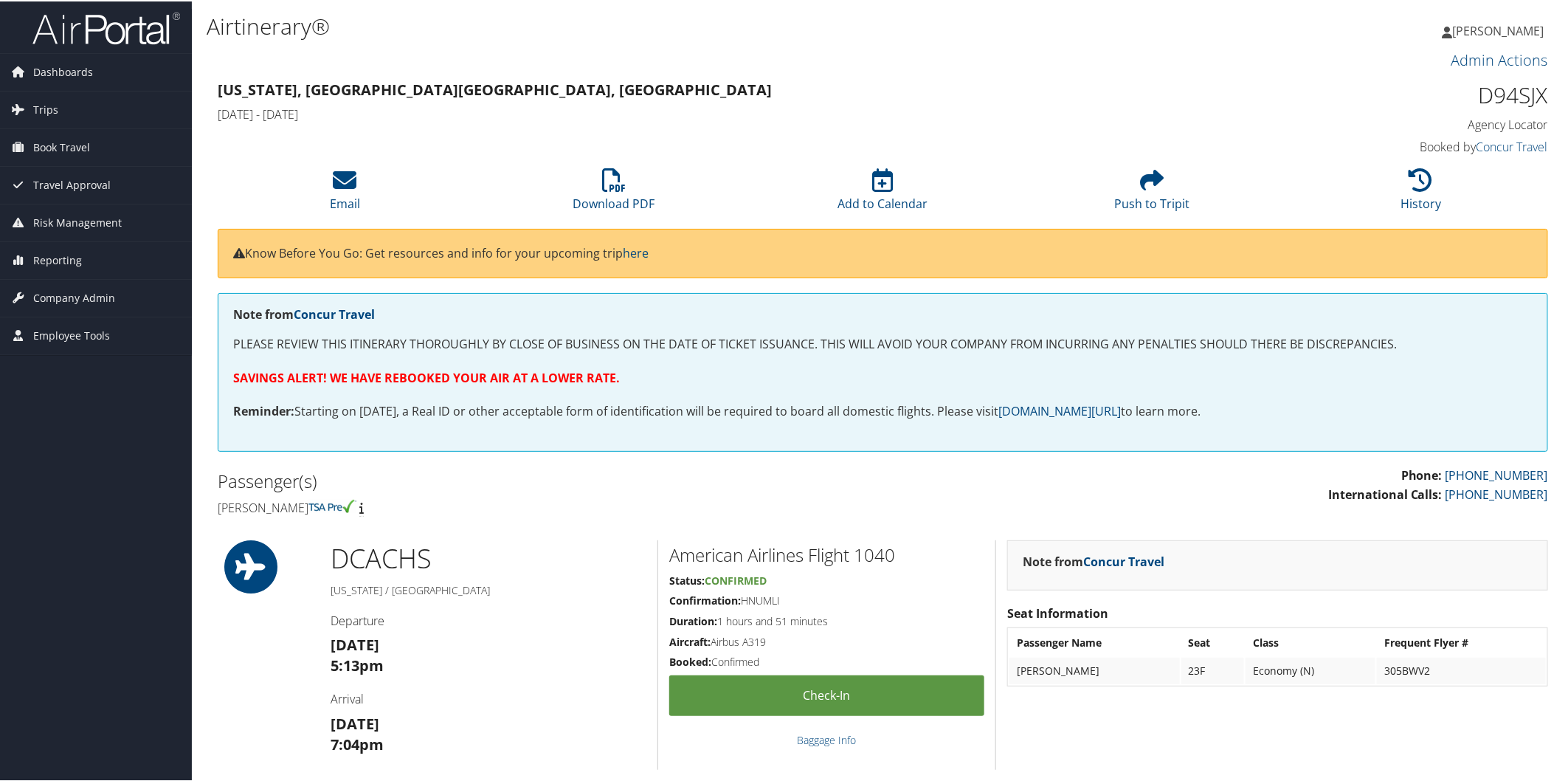
scroll to position [1203, 0]
